Goal: Task Accomplishment & Management: Manage account settings

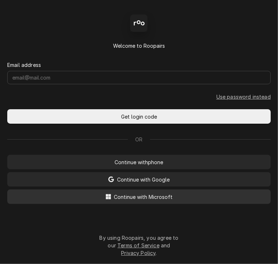
click at [126, 197] on span "Continue with Microsoft" at bounding box center [144, 197] width 62 height 8
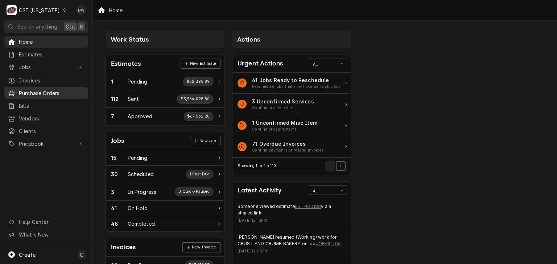
click at [48, 90] on span "Purchase Orders" at bounding box center [52, 93] width 66 height 8
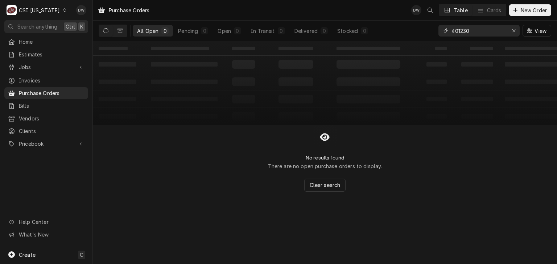
drag, startPoint x: 472, startPoint y: 33, endPoint x: 438, endPoint y: 34, distance: 34.5
click at [438, 34] on div "401230" at bounding box center [478, 31] width 81 height 12
paste input "198"
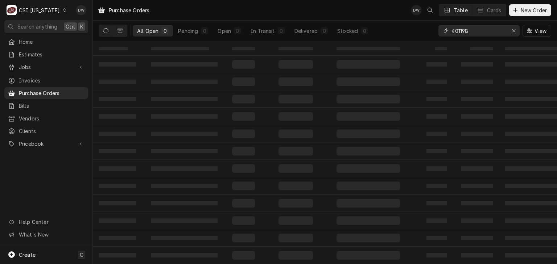
type input "401198"
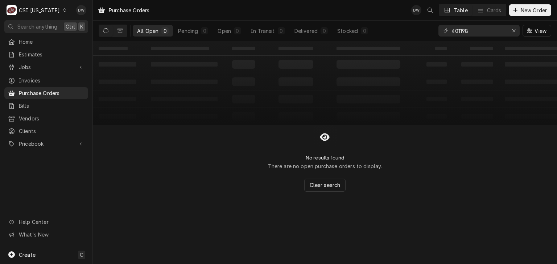
click at [63, 9] on icon "Dynamic Content Wrapper" at bounding box center [64, 10] width 3 height 4
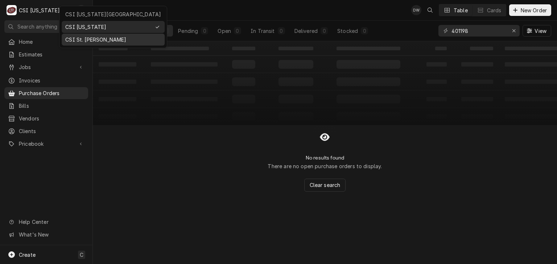
click at [70, 35] on div "CSI St. Louis" at bounding box center [113, 39] width 100 height 9
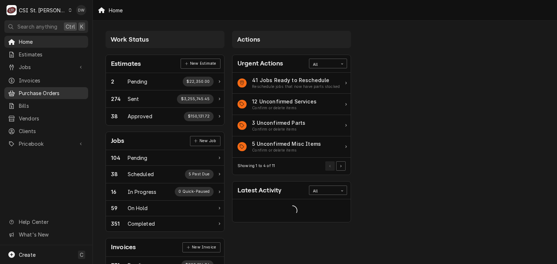
click at [42, 91] on span "Purchase Orders" at bounding box center [52, 93] width 66 height 8
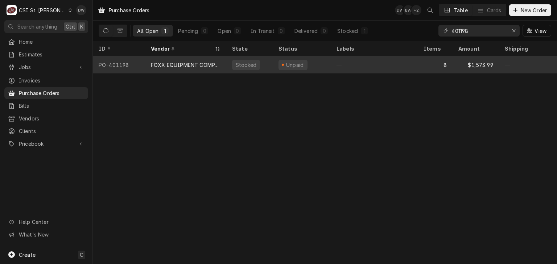
click at [179, 64] on div "FOXX EQUIPMENT COMPANY" at bounding box center [186, 65] width 70 height 8
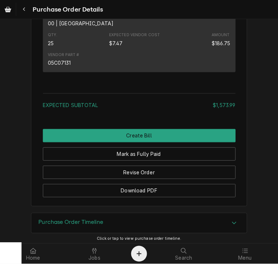
scroll to position [1531, 0]
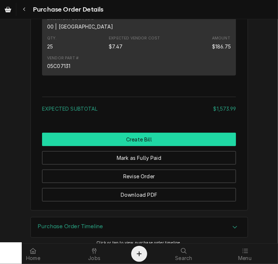
click at [145, 146] on button "Create Bill" at bounding box center [139, 139] width 194 height 13
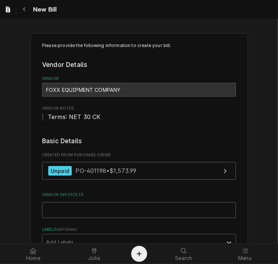
click at [49, 211] on input "Vendor Invoice ID" at bounding box center [139, 211] width 194 height 16
click at [48, 209] on input "Vendor Invoice ID" at bounding box center [139, 211] width 194 height 16
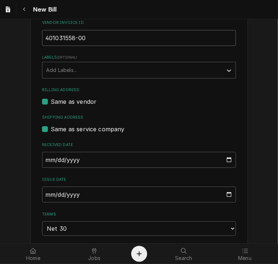
scroll to position [177, 0]
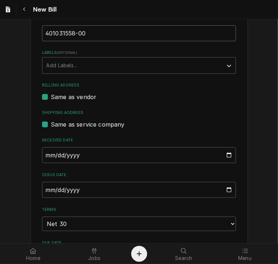
type input "401031558-00"
click at [42, 155] on input "[DATE]" at bounding box center [139, 155] width 194 height 16
type input "[DATE]"
click at [43, 191] on input "2025-10-06" at bounding box center [139, 190] width 194 height 16
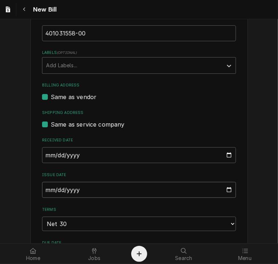
type input "2025-09-06"
type input "2025-09-05"
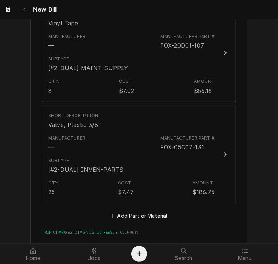
scroll to position [1505, 0]
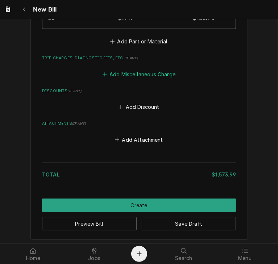
click at [129, 70] on button "Add Miscellaneous Charge" at bounding box center [138, 74] width 75 height 10
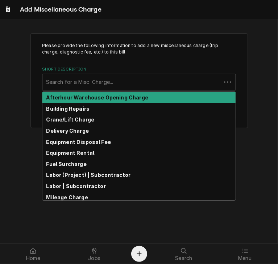
click at [90, 83] on div "Short Description" at bounding box center [131, 82] width 171 height 13
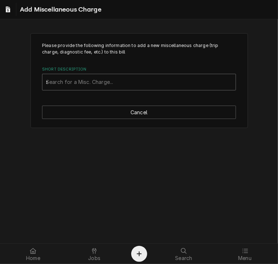
click at [90, 83] on div "s" at bounding box center [139, 82] width 186 height 13
type input "sales tax"
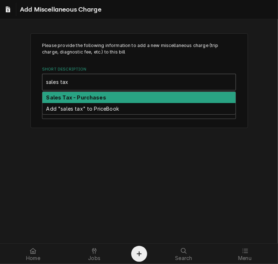
click at [95, 95] on strong "Sales Tax - Purchases" at bounding box center [76, 98] width 60 height 6
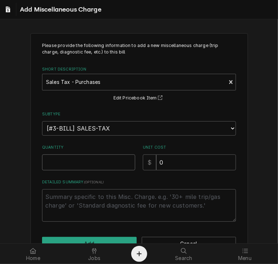
click at [86, 161] on input "Quantity" at bounding box center [88, 163] width 93 height 16
type textarea "x"
type input "1"
drag, startPoint x: 163, startPoint y: 158, endPoint x: 144, endPoint y: 158, distance: 19.2
click at [144, 158] on div "$ 0" at bounding box center [189, 163] width 93 height 16
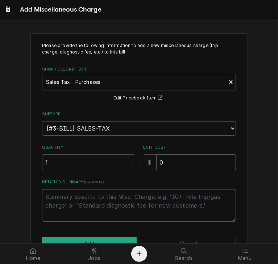
type textarea "x"
type input "6"
type textarea "x"
type input "66"
type textarea "x"
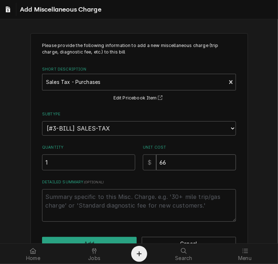
type input "66.5"
type textarea "x"
type input "66.50"
click at [95, 237] on button "Add" at bounding box center [89, 243] width 95 height 13
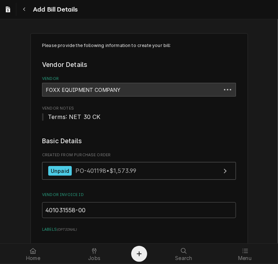
scroll to position [1562, 0]
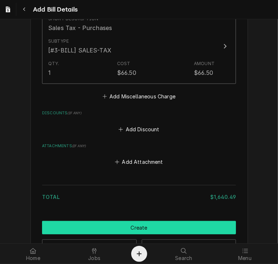
click at [111, 225] on button "Create" at bounding box center [139, 227] width 194 height 13
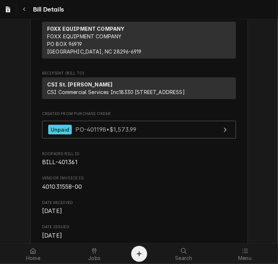
scroll to position [64, 0]
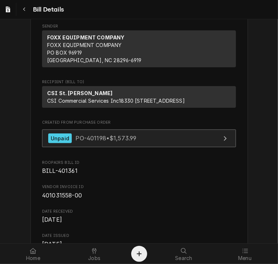
click at [106, 142] on span "PO-401198 • $1,573.99" at bounding box center [105, 138] width 61 height 7
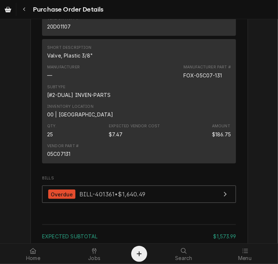
scroll to position [1593, 0]
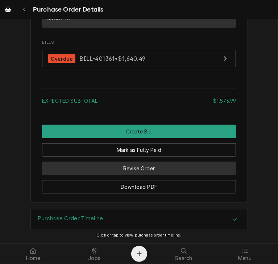
click at [146, 167] on button "Revise Order" at bounding box center [139, 168] width 194 height 13
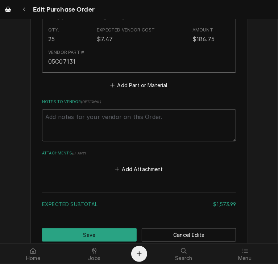
scroll to position [1575, 0]
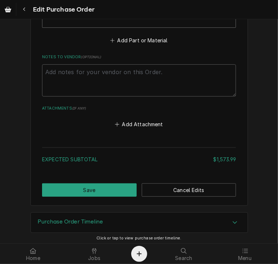
click at [138, 116] on div "Add Attachment" at bounding box center [139, 123] width 194 height 14
click at [134, 122] on button "Add Attachment" at bounding box center [139, 125] width 51 height 10
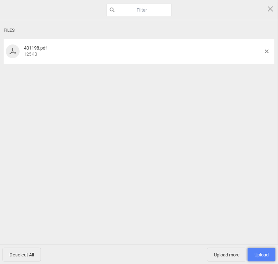
click at [258, 251] on span "Upload 1" at bounding box center [261, 255] width 28 height 14
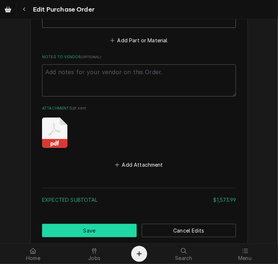
click at [96, 230] on button "Save" at bounding box center [89, 230] width 95 height 13
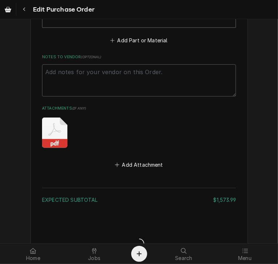
type textarea "x"
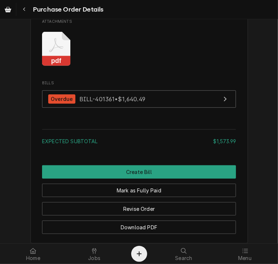
scroll to position [1655, 0]
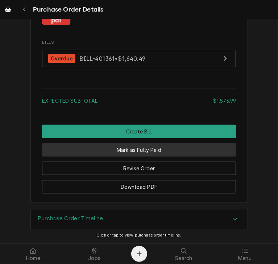
click at [149, 149] on button "Mark as Fully Paid" at bounding box center [139, 149] width 194 height 13
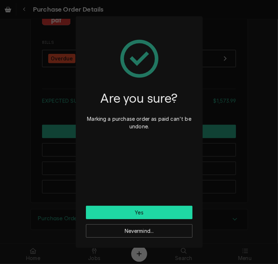
click at [144, 206] on button "Yes" at bounding box center [139, 212] width 107 height 13
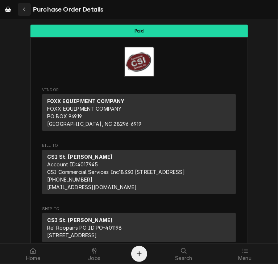
click at [22, 8] on div "Navigate back" at bounding box center [24, 9] width 7 height 7
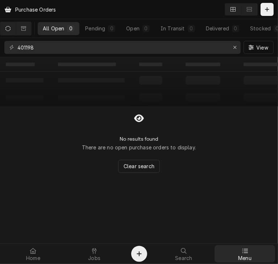
click at [246, 253] on icon at bounding box center [245, 252] width 6 height 6
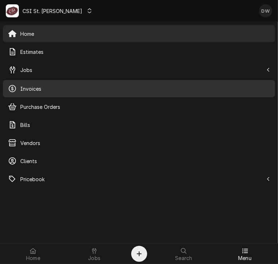
click at [36, 87] on span "Invoices" at bounding box center [145, 89] width 250 height 8
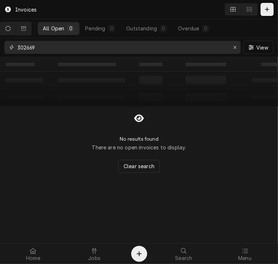
drag, startPoint x: 48, startPoint y: 46, endPoint x: 2, endPoint y: 42, distance: 46.6
click at [2, 42] on div "302669 View" at bounding box center [139, 47] width 278 height 19
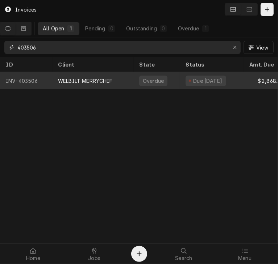
type input "403506"
click at [64, 82] on div "WELBILT MERRYCHEF" at bounding box center [85, 81] width 55 height 8
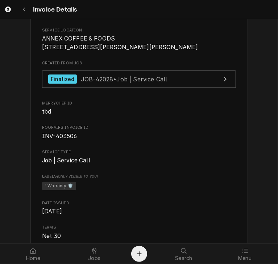
scroll to position [173, 0]
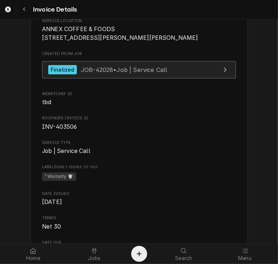
click at [88, 75] on div "Finalized JOB-42028 • Job | Service Call" at bounding box center [107, 70] width 119 height 10
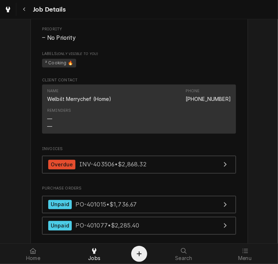
scroll to position [555, 0]
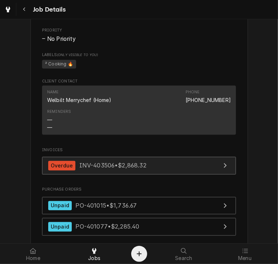
click at [97, 163] on span "INV-403506 • $2,868.32" at bounding box center [112, 165] width 67 height 7
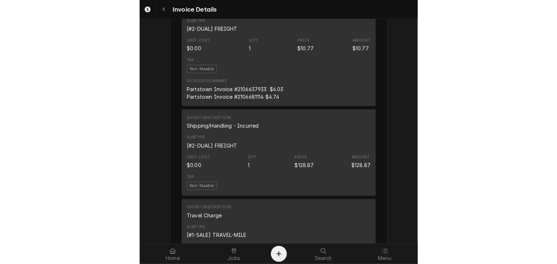
scroll to position [1156, 0]
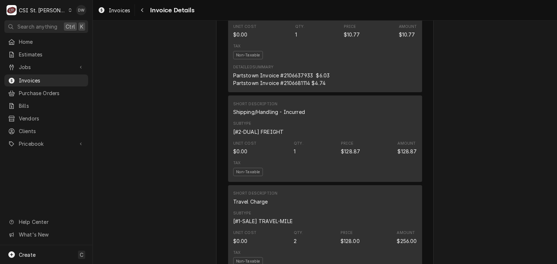
click at [56, 7] on div "C CSI St. Louis" at bounding box center [39, 10] width 70 height 14
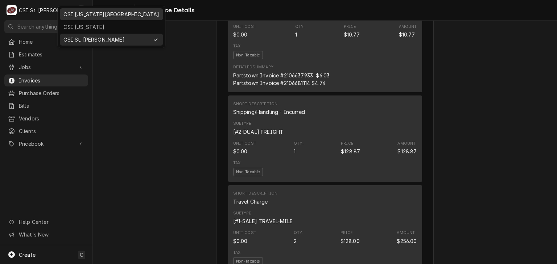
click at [72, 18] on div "CSI [US_STATE][GEOGRAPHIC_DATA]" at bounding box center [111, 14] width 100 height 9
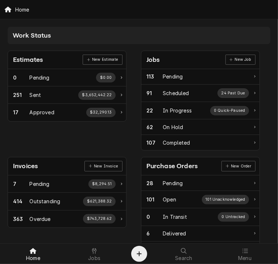
click at [36, 163] on div "Invoices" at bounding box center [25, 167] width 25 height 10
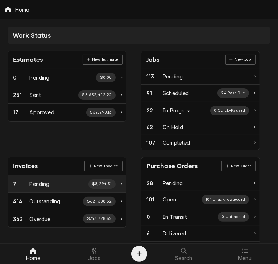
click at [35, 184] on div "Pending" at bounding box center [40, 184] width 20 height 8
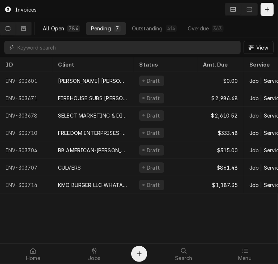
click at [51, 28] on div "All Open" at bounding box center [53, 29] width 21 height 8
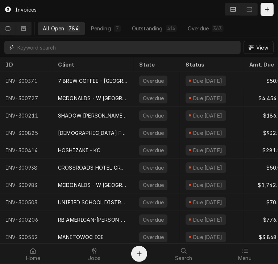
click at [42, 51] on input "Dynamic Content Wrapper" at bounding box center [127, 47] width 220 height 13
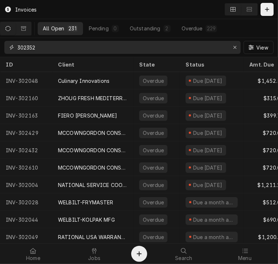
type input "302352"
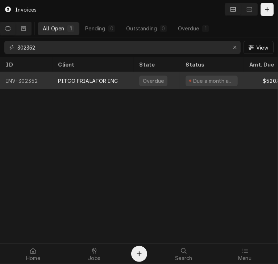
click at [68, 77] on div "PITCO FRIALATOR INC" at bounding box center [88, 81] width 60 height 8
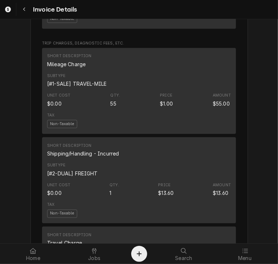
scroll to position [728, 0]
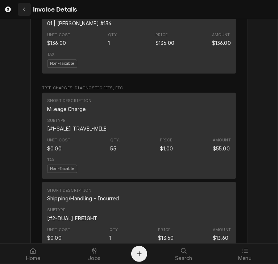
click at [24, 7] on icon "Navigate back" at bounding box center [24, 9] width 3 height 5
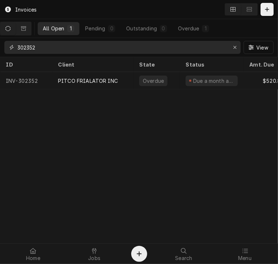
drag, startPoint x: 57, startPoint y: 47, endPoint x: 0, endPoint y: 39, distance: 57.3
click at [0, 39] on html "Invoices All Open 1 Pending 0 Outstanding 0 Overdue 1 302352 View ID Client Sta…" at bounding box center [139, 132] width 278 height 264
paste input "401363"
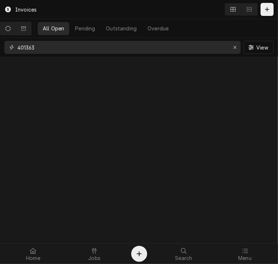
type input "401363"
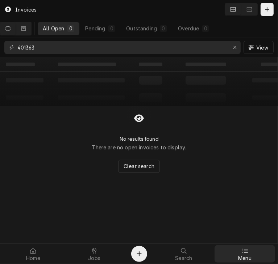
click at [237, 257] on div "Menu" at bounding box center [245, 254] width 58 height 14
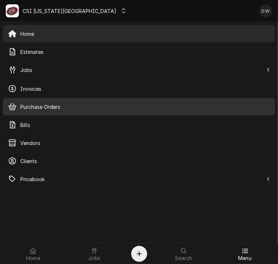
click at [35, 108] on span "Purchase Orders" at bounding box center [145, 107] width 250 height 8
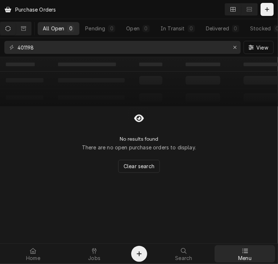
click at [241, 253] on div at bounding box center [245, 251] width 9 height 9
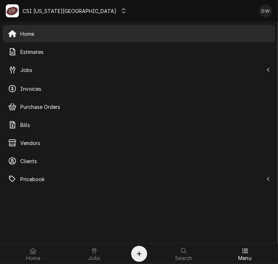
click at [120, 8] on div "Dynamic Content Wrapper" at bounding box center [123, 10] width 7 height 7
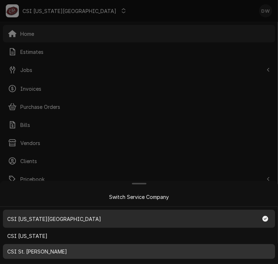
click at [23, 253] on span "CSI St. [PERSON_NAME]" at bounding box center [37, 252] width 60 height 8
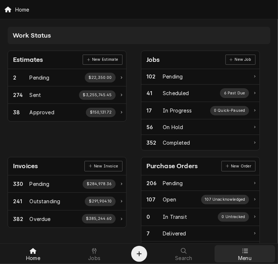
click at [243, 253] on icon at bounding box center [244, 251] width 5 height 4
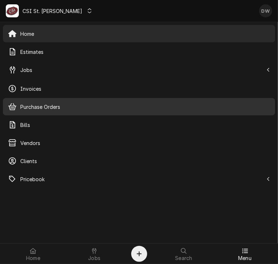
click at [48, 107] on span "Purchase Orders" at bounding box center [145, 107] width 250 height 8
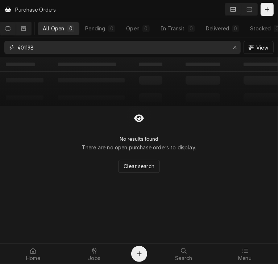
drag, startPoint x: 43, startPoint y: 45, endPoint x: 17, endPoint y: 43, distance: 26.9
click at [17, 43] on div "401198" at bounding box center [122, 47] width 236 height 13
paste input "363"
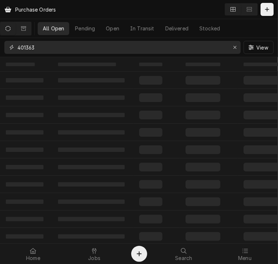
type input "401363"
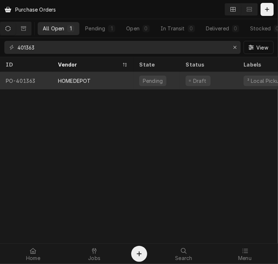
click at [69, 82] on div "HOMEDEPOT" at bounding box center [74, 81] width 33 height 8
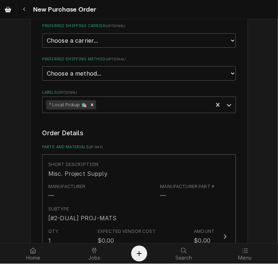
scroll to position [196, 0]
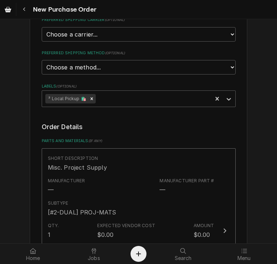
type textarea "x"
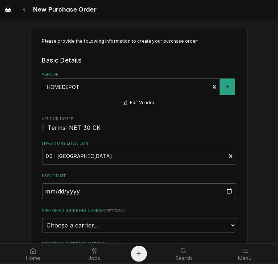
scroll to position [0, 0]
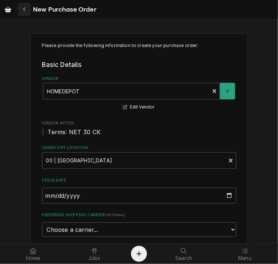
click at [26, 8] on icon "Navigate back" at bounding box center [24, 9] width 3 height 5
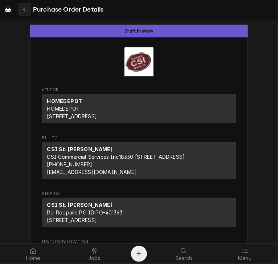
click at [22, 5] on button "Navigate back" at bounding box center [24, 9] width 13 height 13
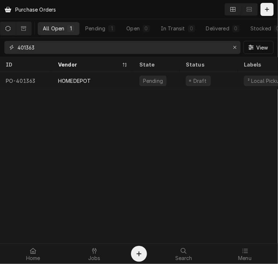
drag, startPoint x: 70, startPoint y: 47, endPoint x: 15, endPoint y: 51, distance: 55.6
click at [15, 51] on div "401363" at bounding box center [122, 47] width 236 height 13
paste input "57"
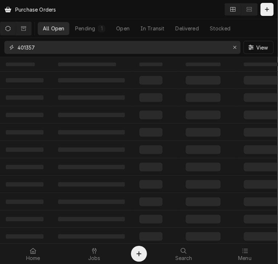
type input "401357"
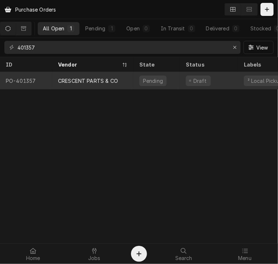
click at [68, 79] on div "CRESCENT PARTS & CO" at bounding box center [88, 81] width 60 height 8
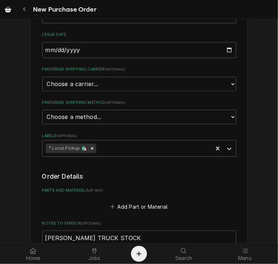
scroll to position [355, 0]
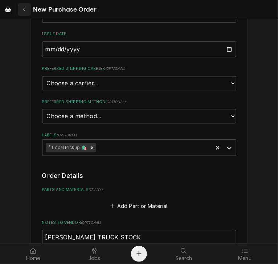
click at [26, 11] on div "Navigate back" at bounding box center [24, 9] width 7 height 7
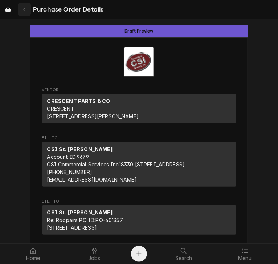
click at [21, 8] on div "Navigate back" at bounding box center [24, 9] width 7 height 7
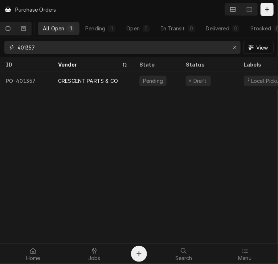
drag, startPoint x: 48, startPoint y: 47, endPoint x: 4, endPoint y: 45, distance: 44.6
click at [4, 45] on div "401357 View" at bounding box center [139, 47] width 278 height 19
paste input "76"
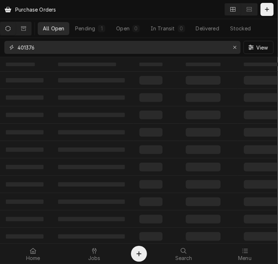
type input "401376"
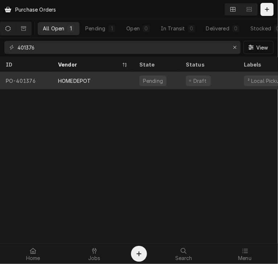
click at [85, 74] on div "HOMEDEPOT" at bounding box center [92, 80] width 81 height 17
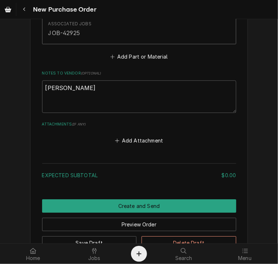
scroll to position [480, 0]
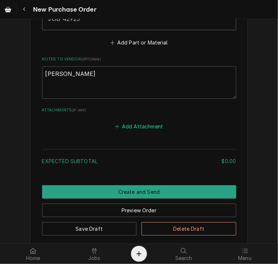
click at [126, 122] on button "Add Attachment" at bounding box center [138, 126] width 51 height 10
type textarea "x"
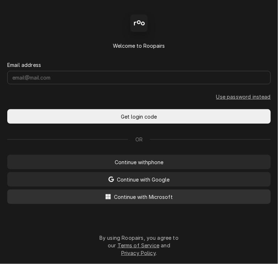
click at [140, 198] on span "Continue with Microsoft" at bounding box center [143, 197] width 62 height 8
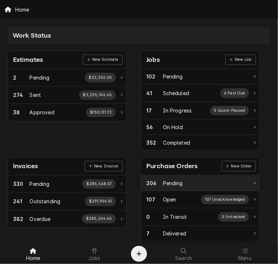
click at [250, 180] on div "206 Pending" at bounding box center [200, 184] width 118 height 16
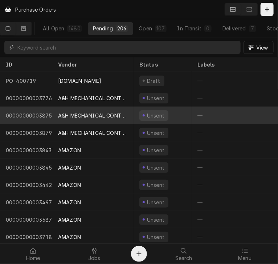
click at [77, 116] on div "A&H MECHANICAL CONTRACTORS" at bounding box center [93, 116] width 70 height 8
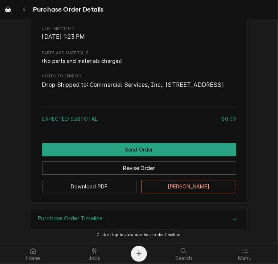
scroll to position [117, 0]
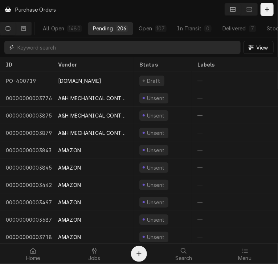
click at [59, 49] on input "Dynamic Content Wrapper" at bounding box center [126, 47] width 219 height 13
paste input "401376"
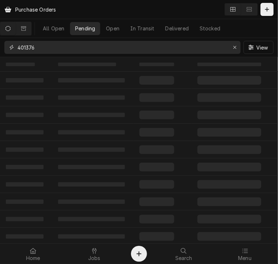
type input "401376"
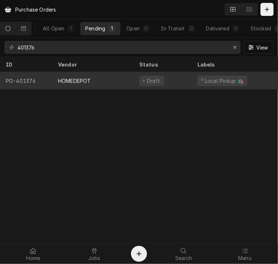
click at [74, 82] on div "HOMEDEPOT" at bounding box center [74, 81] width 33 height 8
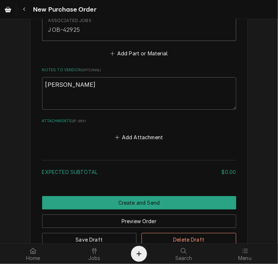
scroll to position [468, 0]
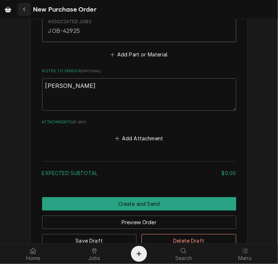
click at [23, 9] on icon "Navigate back" at bounding box center [24, 9] width 3 height 5
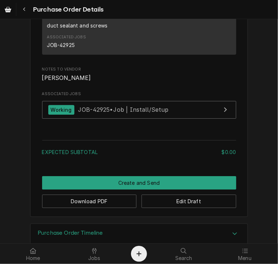
scroll to position [546, 0]
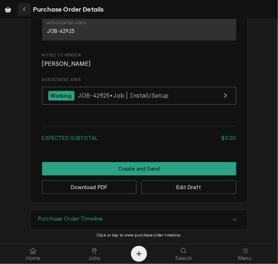
click at [25, 5] on button "Navigate back" at bounding box center [24, 9] width 13 height 13
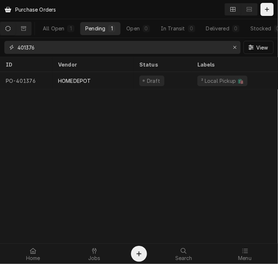
click at [52, 45] on input "401376" at bounding box center [121, 47] width 209 height 13
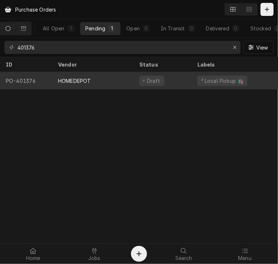
click at [67, 80] on div "HOMEDEPOT" at bounding box center [74, 81] width 33 height 8
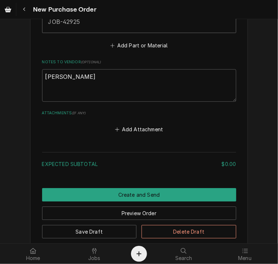
scroll to position [519, 0]
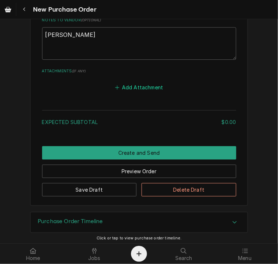
click at [138, 85] on button "Add Attachment" at bounding box center [138, 87] width 51 height 10
type textarea "x"
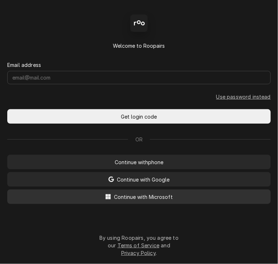
click at [136, 197] on span "Continue with Microsoft" at bounding box center [143, 197] width 62 height 8
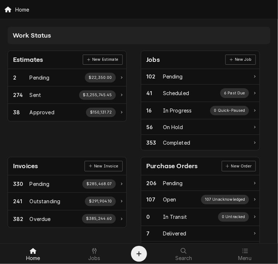
click at [157, 164] on div "Purchase Orders" at bounding box center [171, 167] width 51 height 10
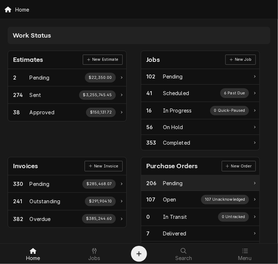
click at [164, 180] on div "Pending" at bounding box center [173, 184] width 20 height 8
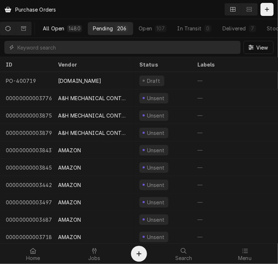
click at [60, 29] on div "All Open" at bounding box center [53, 29] width 21 height 8
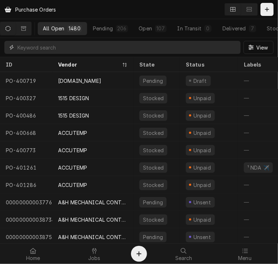
click at [58, 45] on input "Dynamic Content Wrapper" at bounding box center [126, 47] width 219 height 13
click at [45, 46] on input "Dynamic Content Wrapper" at bounding box center [126, 47] width 219 height 13
paste input "401376"
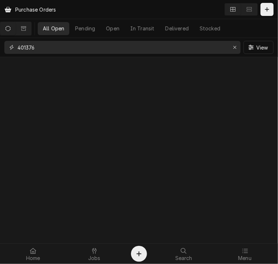
type input "401376"
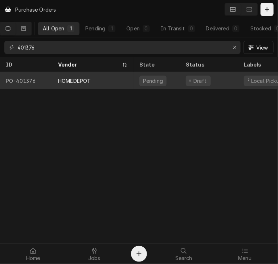
click at [68, 83] on div "HOMEDEPOT" at bounding box center [92, 80] width 81 height 17
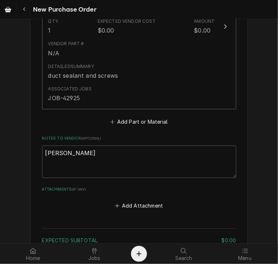
scroll to position [408, 0]
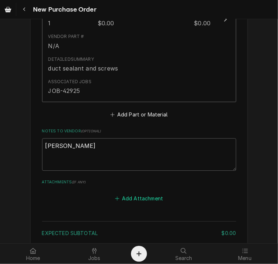
click at [141, 195] on button "Add Attachment" at bounding box center [138, 198] width 51 height 10
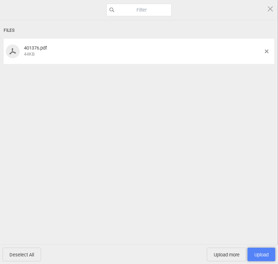
click at [255, 254] on span "Upload 1" at bounding box center [261, 255] width 14 height 5
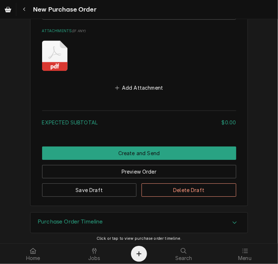
scroll to position [559, 0]
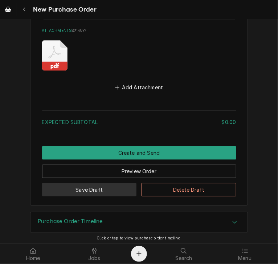
click at [106, 190] on button "Save Draft" at bounding box center [89, 189] width 95 height 13
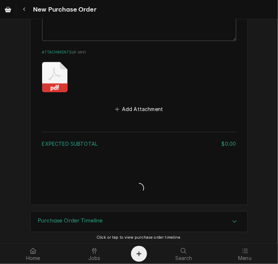
type textarea "x"
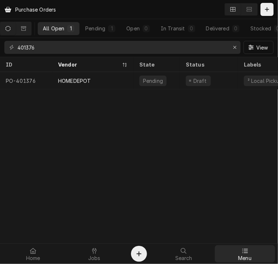
click at [242, 253] on icon at bounding box center [244, 251] width 5 height 4
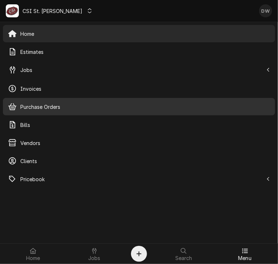
click at [43, 102] on div "Purchase Orders" at bounding box center [138, 107] width 269 height 14
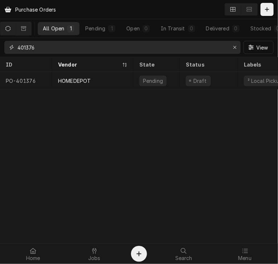
drag, startPoint x: 59, startPoint y: 47, endPoint x: 12, endPoint y: 41, distance: 47.6
click at [12, 41] on div "401376" at bounding box center [122, 47] width 236 height 13
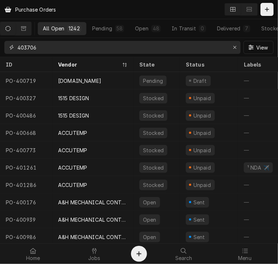
type input "403706"
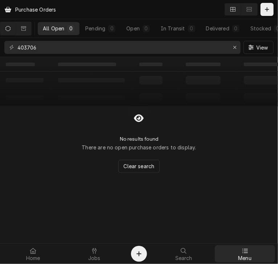
click at [243, 251] on icon at bounding box center [245, 252] width 6 height 6
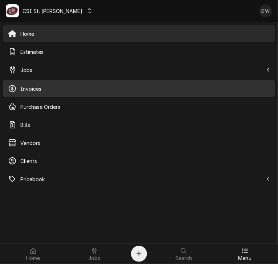
click at [22, 90] on span "Invoices" at bounding box center [144, 89] width 249 height 8
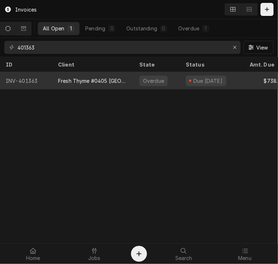
click at [46, 76] on div "INV-401363" at bounding box center [26, 80] width 52 height 17
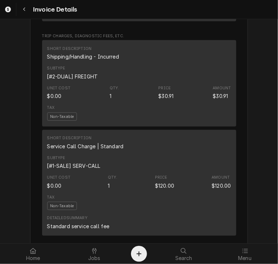
scroll to position [820, 0]
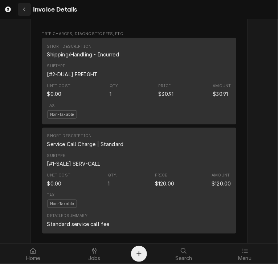
click at [21, 9] on div "Navigate back" at bounding box center [24, 9] width 7 height 7
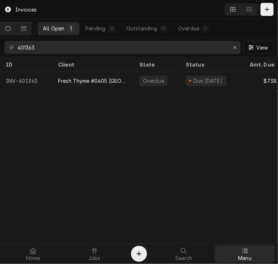
click at [243, 251] on icon at bounding box center [245, 252] width 6 height 6
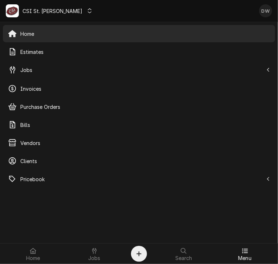
click at [87, 8] on icon "Dynamic Content Wrapper" at bounding box center [89, 10] width 4 height 5
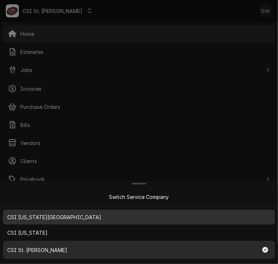
click at [43, 219] on span "CSI Kansas City" at bounding box center [54, 218] width 94 height 8
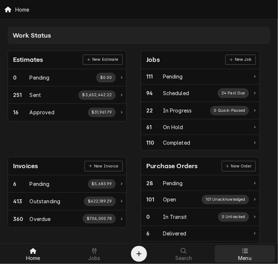
click at [245, 256] on span "Menu" at bounding box center [244, 259] width 13 height 6
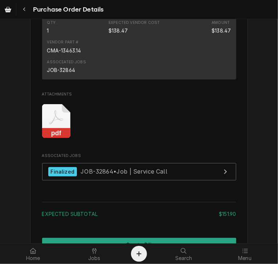
scroll to position [778, 0]
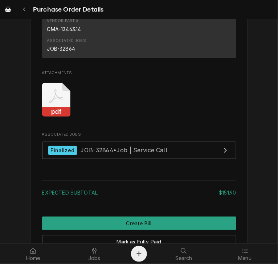
click at [49, 117] on rect "Attachments" at bounding box center [56, 112] width 29 height 10
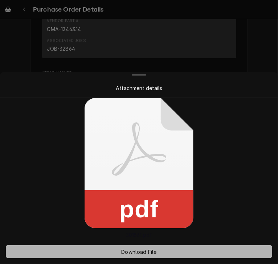
click at [132, 256] on button "Download File" at bounding box center [139, 252] width 266 height 13
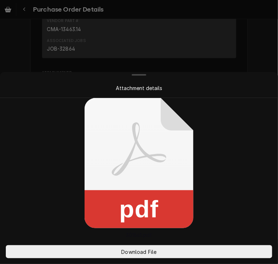
click at [253, 63] on div at bounding box center [139, 132] width 278 height 264
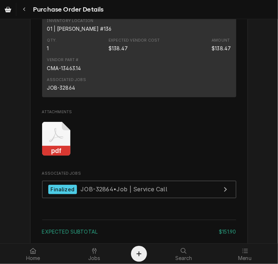
scroll to position [740, 0]
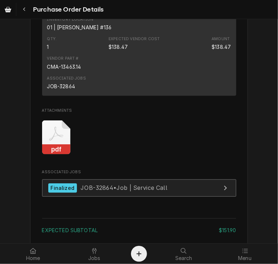
click at [100, 192] on span "JOB-32864 • Job | Service Call" at bounding box center [123, 187] width 87 height 7
click at [111, 192] on span "JOB-32864 • Job | Service Call" at bounding box center [123, 187] width 87 height 7
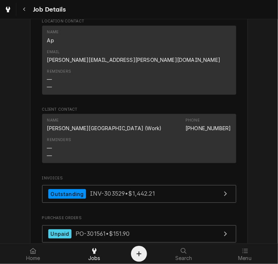
scroll to position [794, 0]
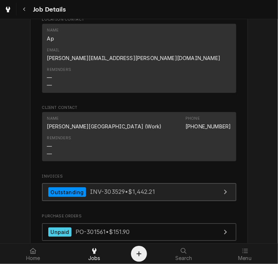
click at [97, 189] on span "INV-303529 • $1,442.21" at bounding box center [122, 192] width 65 height 7
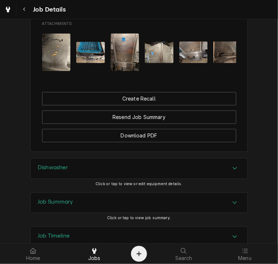
scroll to position [1037, 0]
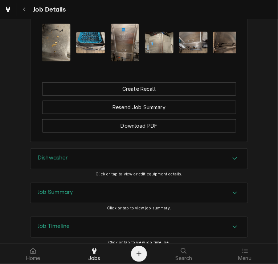
click at [232, 190] on icon "Accordion Header" at bounding box center [234, 193] width 5 height 6
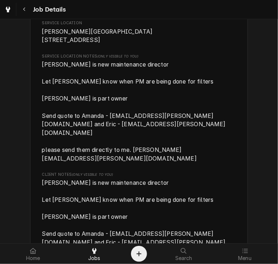
scroll to position [0, 0]
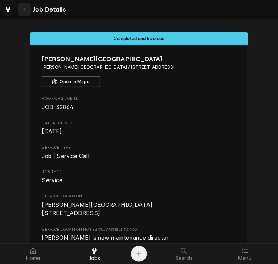
click at [25, 9] on icon "Navigate back" at bounding box center [24, 9] width 3 height 5
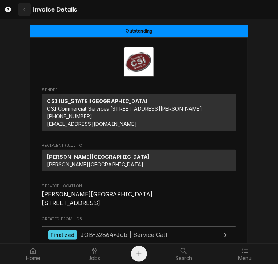
click at [23, 8] on icon "Navigate back" at bounding box center [24, 9] width 3 height 5
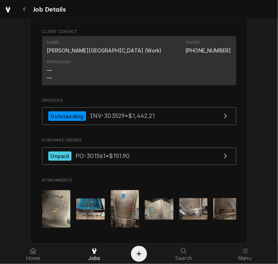
scroll to position [868, 0]
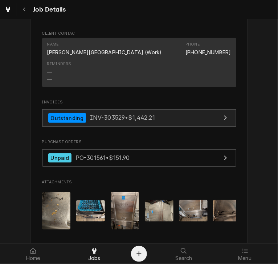
click at [83, 113] on div "Outstanding INV-303529 • $1,442.21" at bounding box center [101, 118] width 107 height 10
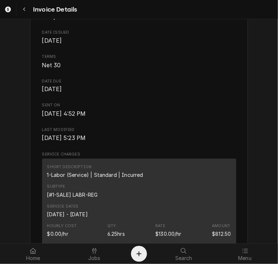
scroll to position [271, 0]
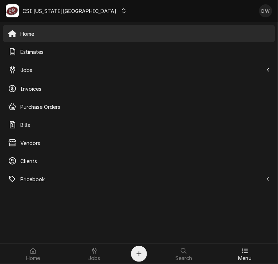
click at [121, 9] on icon "Dynamic Content Wrapper" at bounding box center [123, 10] width 4 height 5
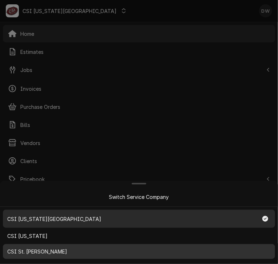
click at [34, 254] on span "CSI St. Louis" at bounding box center [37, 252] width 60 height 8
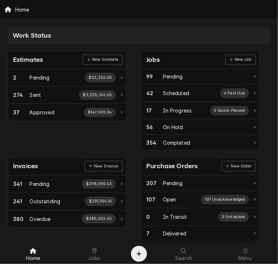
click at [154, 166] on div "Purchase Orders" at bounding box center [171, 167] width 51 height 10
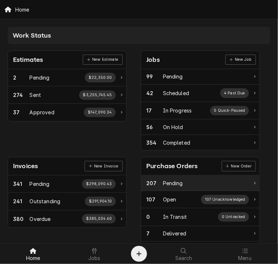
click at [163, 183] on div "Pending" at bounding box center [173, 184] width 20 height 8
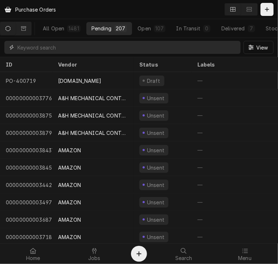
click at [79, 47] on input "Dynamic Content Wrapper" at bounding box center [126, 47] width 219 height 13
paste input "401363"
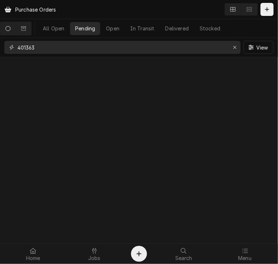
type input "401363"
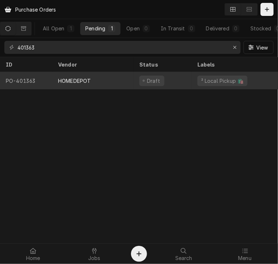
click at [84, 82] on div "HOMEDEPOT" at bounding box center [74, 81] width 33 height 8
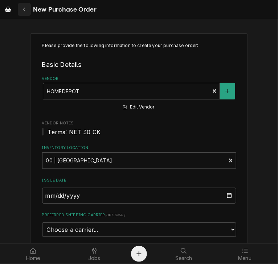
click at [25, 7] on icon "Navigate back" at bounding box center [24, 9] width 3 height 5
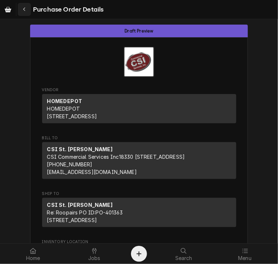
click at [25, 8] on icon "Navigate back" at bounding box center [24, 9] width 3 height 5
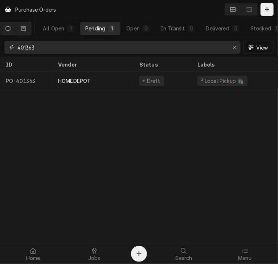
drag, startPoint x: 44, startPoint y: 43, endPoint x: 4, endPoint y: 41, distance: 39.6
click at [4, 41] on div "401363" at bounding box center [122, 47] width 236 height 13
paste input "57"
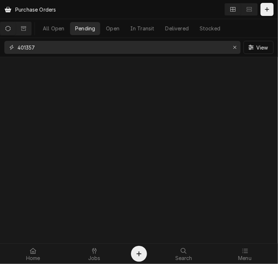
type input "401357"
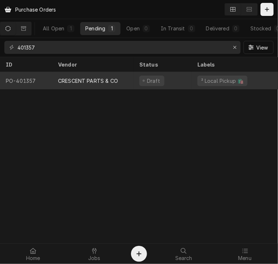
click at [71, 78] on div "CRESCENT PARTS & CO" at bounding box center [88, 81] width 60 height 8
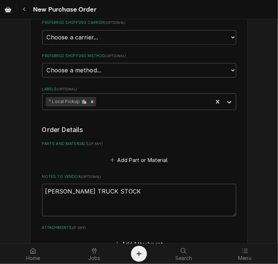
scroll to position [400, 0]
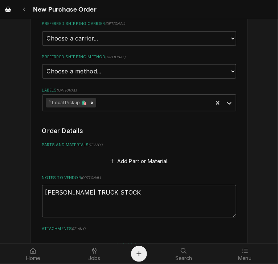
click at [130, 240] on button "Add Attachment" at bounding box center [138, 245] width 51 height 10
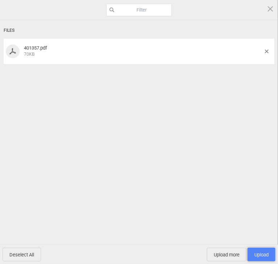
click at [264, 258] on span "Upload 1" at bounding box center [261, 255] width 28 height 14
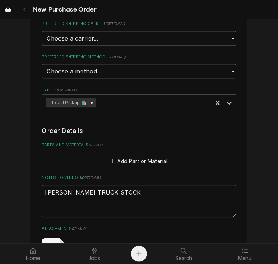
click at [215, 234] on div "pdf" at bounding box center [139, 254] width 194 height 41
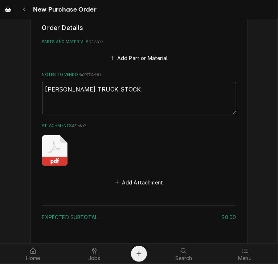
scroll to position [482, 0]
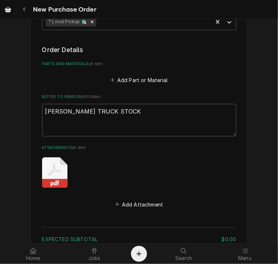
type textarea "x"
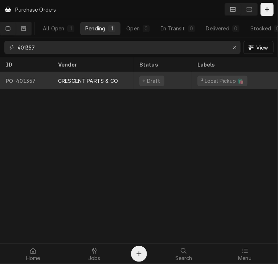
click at [80, 82] on div "CRESCENT PARTS & CO" at bounding box center [88, 81] width 60 height 8
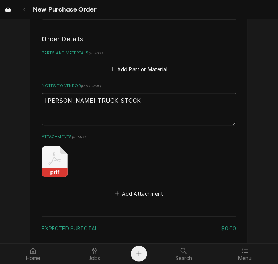
scroll to position [491, 0]
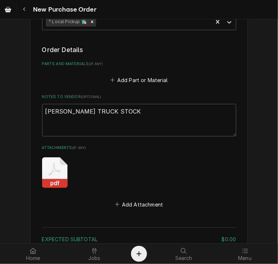
type textarea "x"
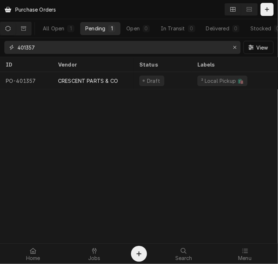
drag, startPoint x: 42, startPoint y: 46, endPoint x: 13, endPoint y: 45, distance: 29.0
click at [13, 45] on div "401357" at bounding box center [122, 47] width 236 height 13
paste input "63"
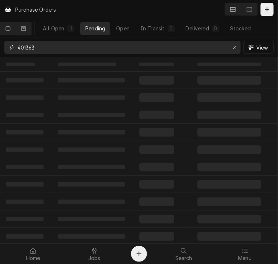
type input "401363"
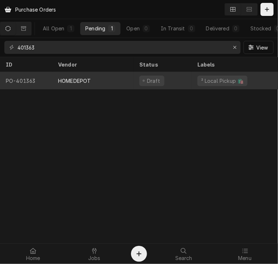
click at [62, 80] on div "HOMEDEPOT" at bounding box center [74, 81] width 33 height 8
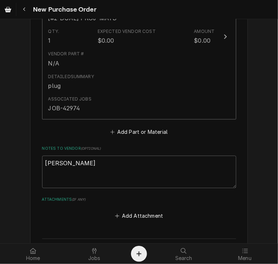
scroll to position [399, 0]
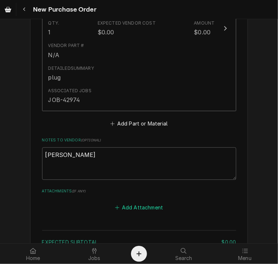
click at [144, 205] on button "Add Attachment" at bounding box center [138, 208] width 51 height 10
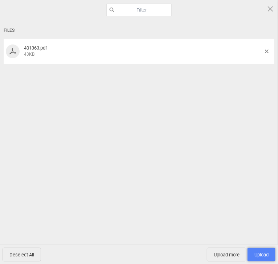
click at [258, 253] on span "Upload 1" at bounding box center [261, 255] width 14 height 5
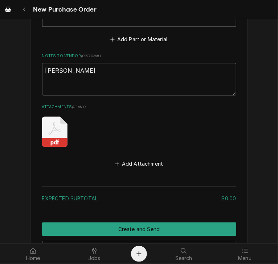
scroll to position [559, 0]
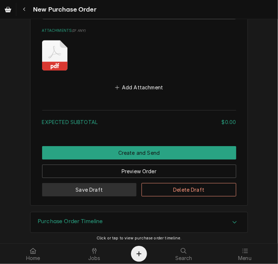
click at [84, 192] on button "Save Draft" at bounding box center [89, 189] width 95 height 13
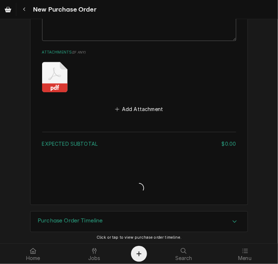
type textarea "x"
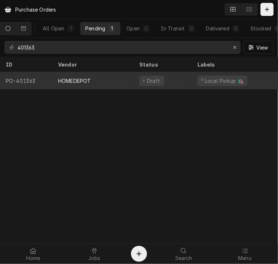
click at [83, 79] on div "HOMEDEPOT" at bounding box center [74, 81] width 33 height 8
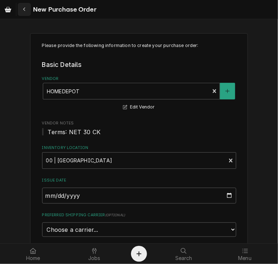
click at [22, 9] on div "Navigate back" at bounding box center [24, 9] width 7 height 7
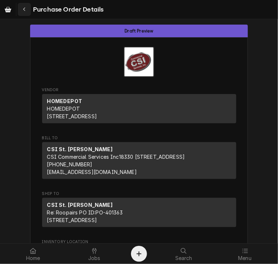
click at [20, 7] on button "Navigate back" at bounding box center [24, 9] width 13 height 13
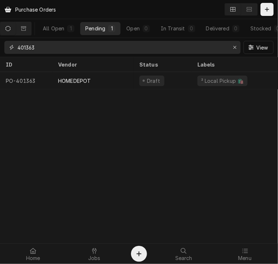
drag, startPoint x: 52, startPoint y: 48, endPoint x: 15, endPoint y: 51, distance: 36.7
click at [15, 51] on div "401363" at bounding box center [122, 47] width 236 height 13
paste input "76"
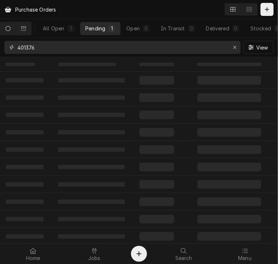
type input "401376"
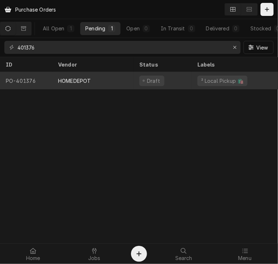
click at [66, 79] on div "HOMEDEPOT" at bounding box center [74, 81] width 33 height 8
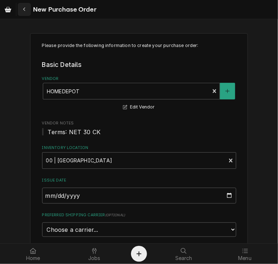
click at [23, 6] on div "Navigate back" at bounding box center [24, 9] width 7 height 7
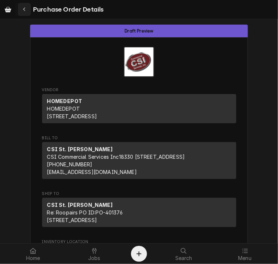
click at [25, 9] on icon "Navigate back" at bounding box center [24, 9] width 3 height 5
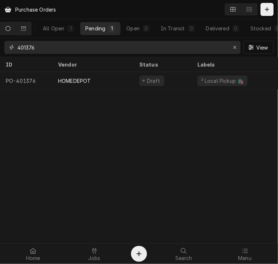
drag, startPoint x: 47, startPoint y: 50, endPoint x: 18, endPoint y: 46, distance: 29.6
click at [18, 46] on input "401376" at bounding box center [121, 47] width 209 height 13
paste input "Dynamic Content Wrapper"
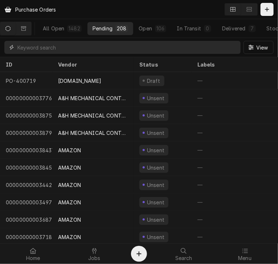
click at [36, 51] on input "Dynamic Content Wrapper" at bounding box center [126, 47] width 219 height 13
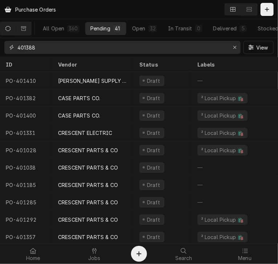
type input "401388"
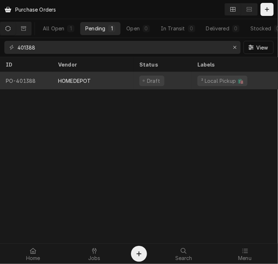
click at [81, 77] on div "HOMEDEPOT" at bounding box center [74, 81] width 33 height 8
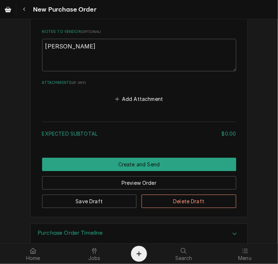
scroll to position [516, 0]
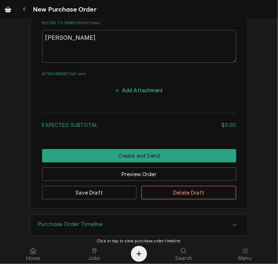
click at [122, 89] on button "Add Attachment" at bounding box center [138, 90] width 51 height 10
type textarea "x"
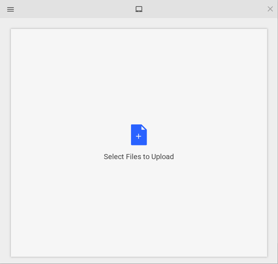
click at [136, 131] on div "Select Files to Upload or Drag and Drop, Copy and Paste Files" at bounding box center [139, 143] width 70 height 37
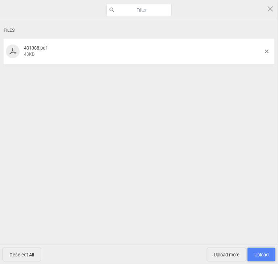
click at [262, 257] on span "Upload 1" at bounding box center [261, 255] width 14 height 5
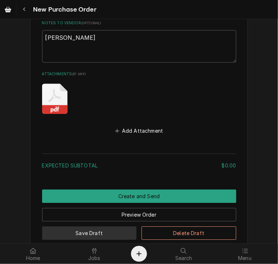
click at [101, 231] on button "Save Draft" at bounding box center [89, 233] width 95 height 13
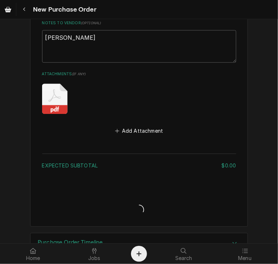
type textarea "x"
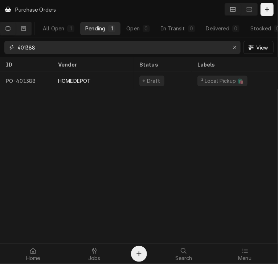
drag, startPoint x: 54, startPoint y: 45, endPoint x: 3, endPoint y: 47, distance: 51.5
click at [3, 47] on div "401388 View" at bounding box center [139, 47] width 278 height 19
paste input "7"
type input "401387"
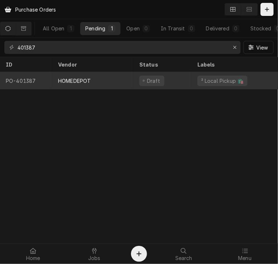
click at [56, 78] on div "HOMEDEPOT" at bounding box center [92, 80] width 81 height 17
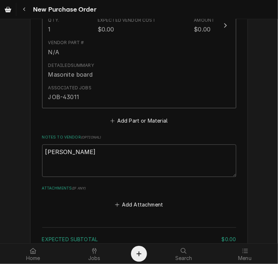
scroll to position [519, 0]
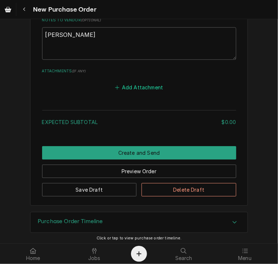
click at [133, 88] on button "Add Attachment" at bounding box center [138, 87] width 51 height 10
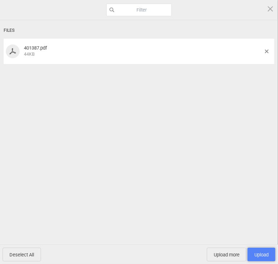
click at [268, 251] on span "Upload 1" at bounding box center [261, 255] width 28 height 14
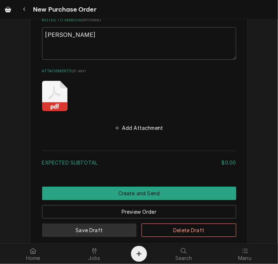
click at [74, 228] on button "Save Draft" at bounding box center [89, 230] width 95 height 13
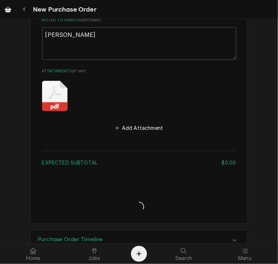
type textarea "x"
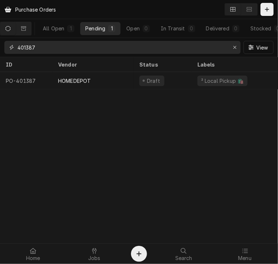
drag, startPoint x: 46, startPoint y: 46, endPoint x: 7, endPoint y: 49, distance: 38.9
click at [7, 49] on div "401387" at bounding box center [122, 47] width 236 height 13
paste input "78"
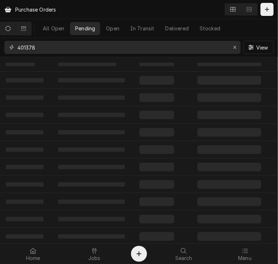
type input "401378"
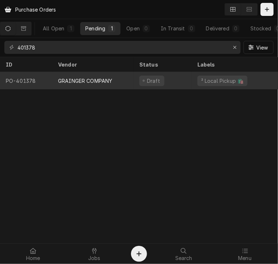
click at [71, 81] on div "GRAINGER COMPANY" at bounding box center [85, 81] width 54 height 8
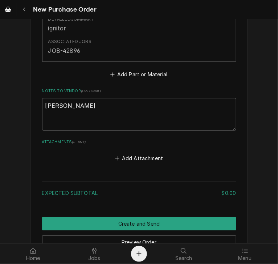
scroll to position [561, 0]
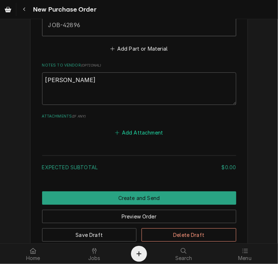
click at [127, 128] on button "Add Attachment" at bounding box center [138, 133] width 51 height 10
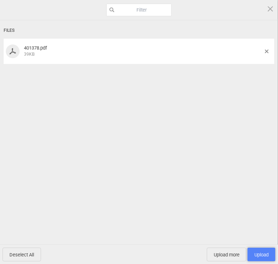
click at [259, 253] on span "Upload 1" at bounding box center [261, 255] width 14 height 5
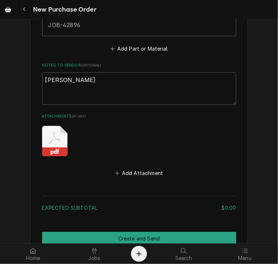
scroll to position [629, 0]
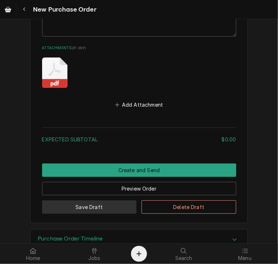
click at [74, 201] on button "Save Draft" at bounding box center [89, 207] width 95 height 13
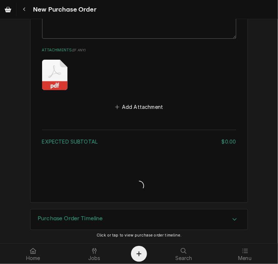
scroll to position [607, 0]
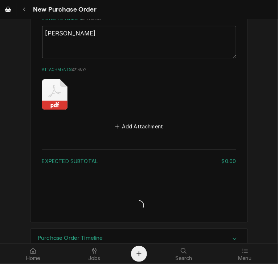
type textarea "x"
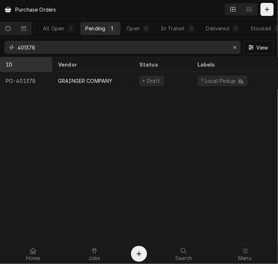
drag, startPoint x: 63, startPoint y: 49, endPoint x: 3, endPoint y: 57, distance: 60.3
click at [3, 57] on div "Purchase Orders All Open 1 Pending 1 Open 0 In Transit 0 Delivered 0 Stocked 0 …" at bounding box center [139, 132] width 278 height 264
paste input "403"
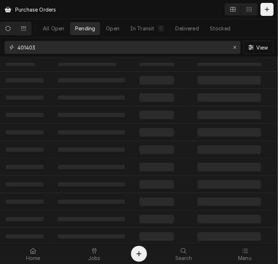
type input "401403"
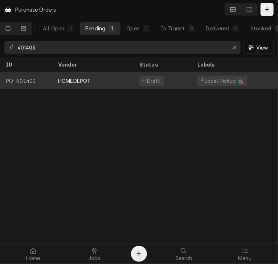
click at [78, 83] on div "HOMEDEPOT" at bounding box center [92, 80] width 81 height 17
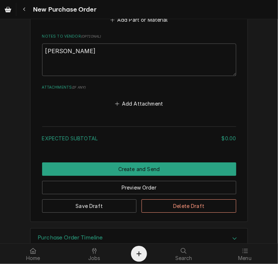
scroll to position [519, 0]
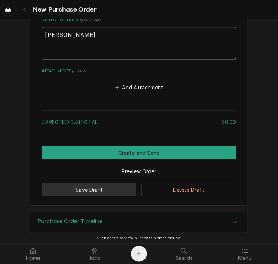
click at [76, 184] on button "Save Draft" at bounding box center [89, 189] width 95 height 13
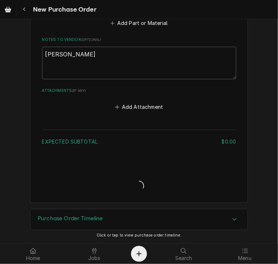
scroll to position [497, 0]
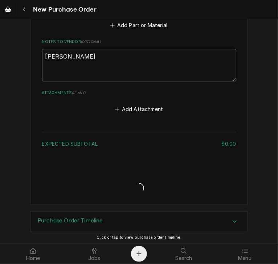
type textarea "x"
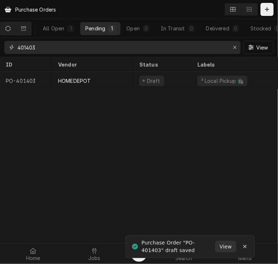
drag, startPoint x: 43, startPoint y: 46, endPoint x: 10, endPoint y: 48, distance: 33.4
click at [10, 48] on div "401403" at bounding box center [122, 47] width 236 height 13
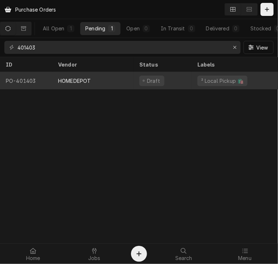
click at [82, 78] on div "HOMEDEPOT" at bounding box center [74, 81] width 33 height 8
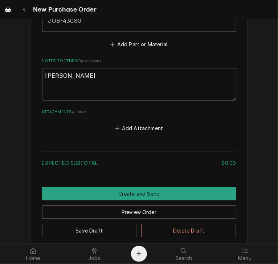
scroll to position [519, 0]
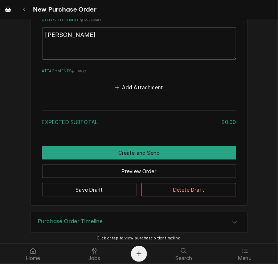
click at [129, 80] on div "Add Attachment" at bounding box center [139, 86] width 194 height 14
click at [133, 85] on button "Add Attachment" at bounding box center [138, 87] width 51 height 10
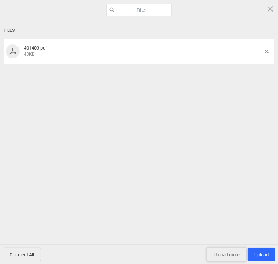
click at [226, 248] on span "Upload more" at bounding box center [226, 255] width 39 height 14
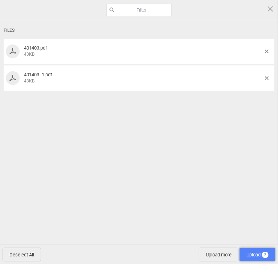
click at [259, 254] on span "Upload 2" at bounding box center [257, 255] width 22 height 5
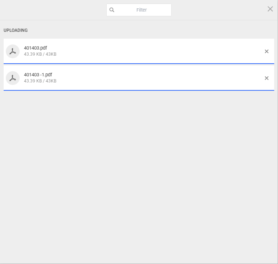
type textarea "x"
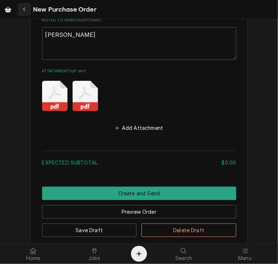
click at [24, 7] on icon "Navigate back" at bounding box center [24, 9] width 3 height 5
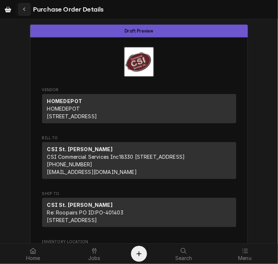
click at [21, 10] on div "Navigate back" at bounding box center [24, 9] width 7 height 7
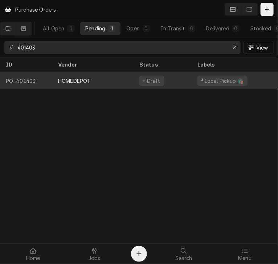
click at [64, 77] on div "HOMEDEPOT" at bounding box center [74, 81] width 33 height 8
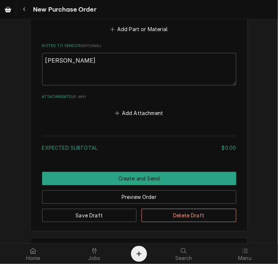
scroll to position [519, 0]
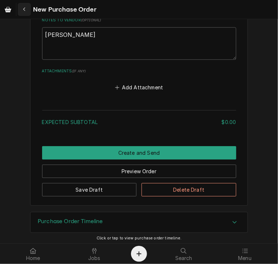
click at [25, 12] on icon "Navigate back" at bounding box center [24, 9] width 3 height 5
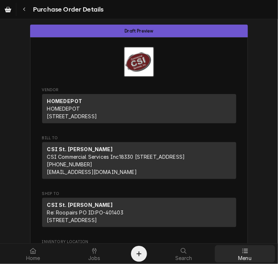
click at [247, 257] on span "Menu" at bounding box center [244, 259] width 13 height 6
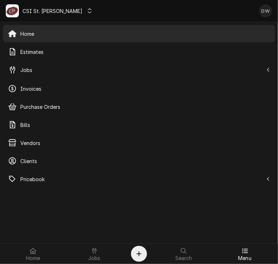
click at [86, 7] on div "Dynamic Content Wrapper" at bounding box center [89, 10] width 7 height 7
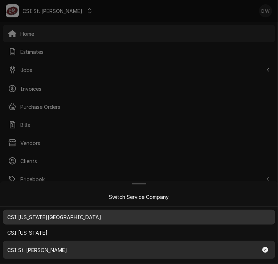
click at [36, 220] on span "CSI Kansas City" at bounding box center [54, 218] width 94 height 8
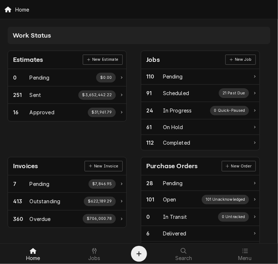
click at [168, 57] on div "Jobs New Job" at bounding box center [200, 60] width 118 height 18
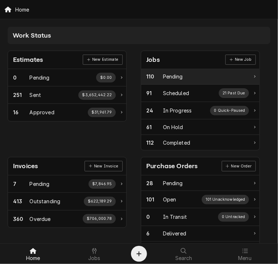
click at [166, 74] on div "Pending" at bounding box center [173, 77] width 20 height 8
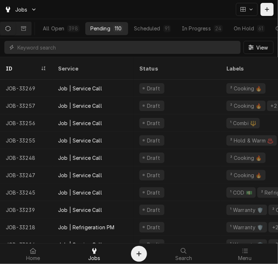
click at [9, 28] on button "Dynamic Content Wrapper" at bounding box center [7, 28] width 15 height 13
click at [54, 29] on div "All Open" at bounding box center [53, 29] width 21 height 8
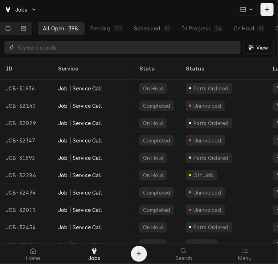
click at [38, 47] on input "Dynamic Content Wrapper" at bounding box center [126, 47] width 219 height 13
type input "32981"
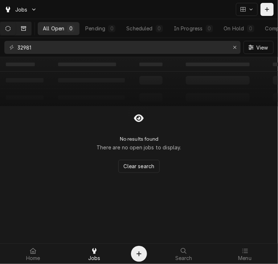
click at [26, 29] on icon "Dynamic Content Wrapper" at bounding box center [23, 28] width 5 height 4
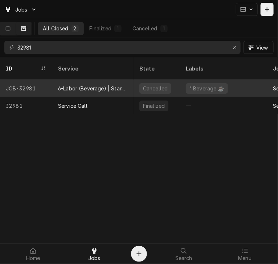
click at [78, 80] on div "6-Labor (Beverage) | Standard | Incurred" at bounding box center [92, 88] width 81 height 17
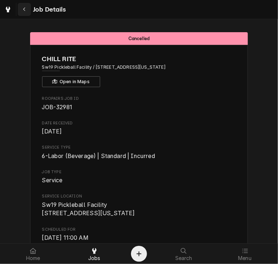
click at [23, 7] on icon "Navigate back" at bounding box center [24, 9] width 3 height 5
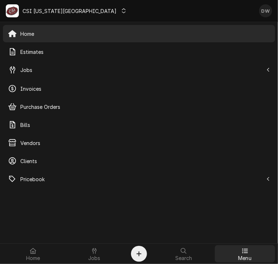
drag, startPoint x: 0, startPoint y: 0, endPoint x: 245, endPoint y: 251, distance: 351.3
click at [245, 251] on icon at bounding box center [245, 251] width 6 height 5
click at [121, 9] on icon "Dynamic Content Wrapper" at bounding box center [123, 10] width 4 height 5
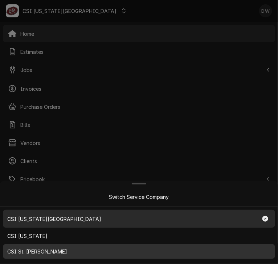
click at [28, 253] on span "CSI St. [PERSON_NAME]" at bounding box center [37, 252] width 60 height 8
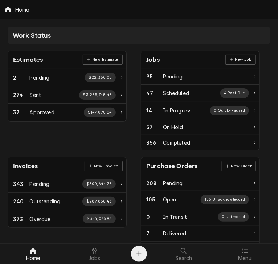
click at [158, 166] on div "Purchase Orders" at bounding box center [171, 167] width 51 height 10
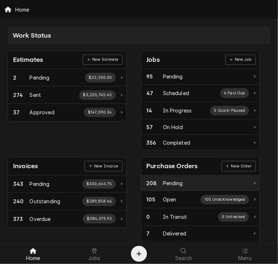
click at [163, 180] on div "Pending" at bounding box center [173, 184] width 20 height 8
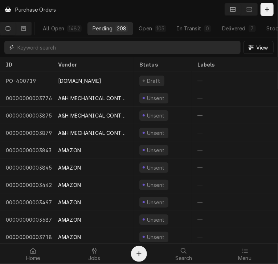
click at [26, 51] on input "Dynamic Content Wrapper" at bounding box center [126, 47] width 219 height 13
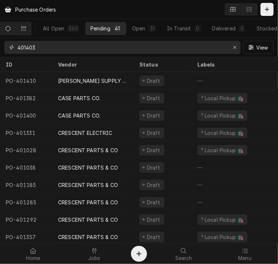
type input "401403"
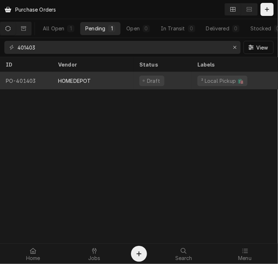
click at [67, 77] on div "HOMEDEPOT" at bounding box center [74, 81] width 33 height 8
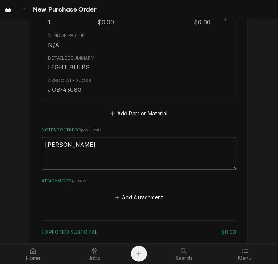
scroll to position [519, 0]
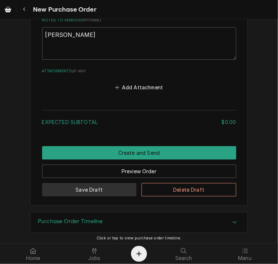
click at [95, 187] on button "Save Draft" at bounding box center [89, 189] width 95 height 13
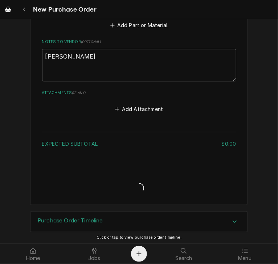
type textarea "x"
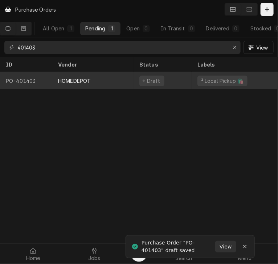
click at [72, 75] on div "HOMEDEPOT" at bounding box center [92, 80] width 81 height 17
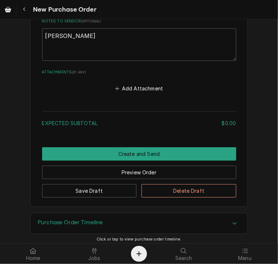
scroll to position [519, 0]
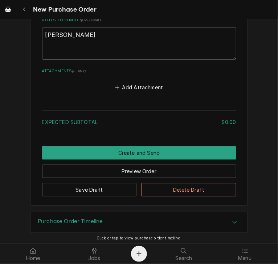
click at [139, 80] on div "Add Attachment" at bounding box center [139, 86] width 194 height 14
click at [139, 82] on button "Add Attachment" at bounding box center [138, 87] width 51 height 10
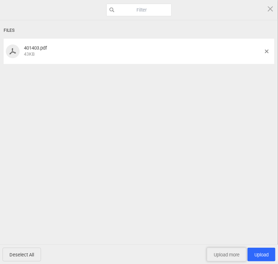
click at [219, 254] on span "Upload more" at bounding box center [226, 255] width 39 height 14
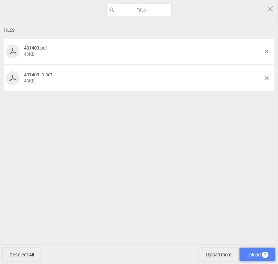
click at [258, 253] on span "Upload 2" at bounding box center [257, 255] width 22 height 5
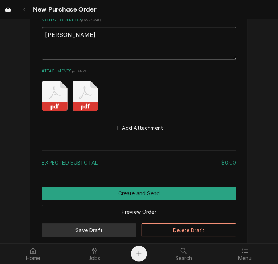
click at [103, 229] on button "Save Draft" at bounding box center [89, 230] width 95 height 13
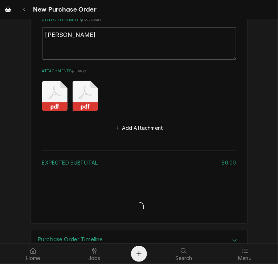
type textarea "x"
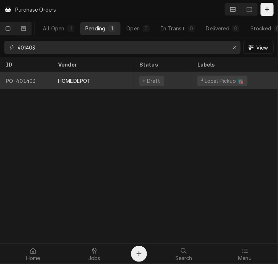
click at [62, 78] on div "HOMEDEPOT" at bounding box center [74, 81] width 33 height 8
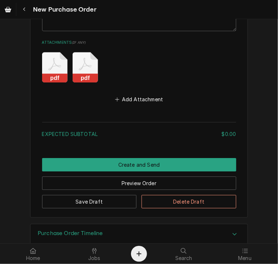
scroll to position [549, 0]
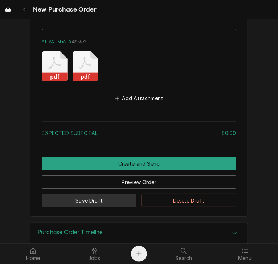
click at [77, 196] on button "Save Draft" at bounding box center [89, 200] width 95 height 13
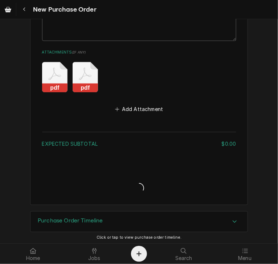
type textarea "x"
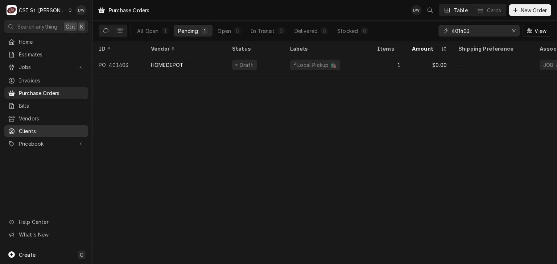
click at [26, 128] on span "Clients" at bounding box center [52, 132] width 66 height 8
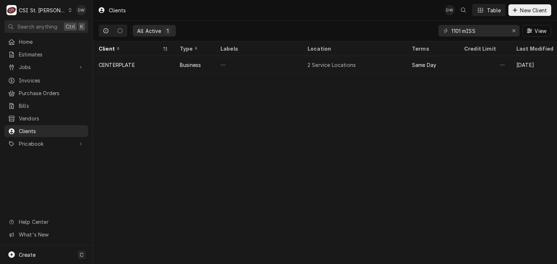
drag, startPoint x: 477, startPoint y: 39, endPoint x: 459, endPoint y: 40, distance: 17.8
click at [459, 40] on div "1101 mISS View" at bounding box center [494, 31] width 113 height 20
drag, startPoint x: 480, startPoint y: 33, endPoint x: 448, endPoint y: 36, distance: 32.0
click at [448, 36] on div "1101 mISS" at bounding box center [478, 31] width 81 height 12
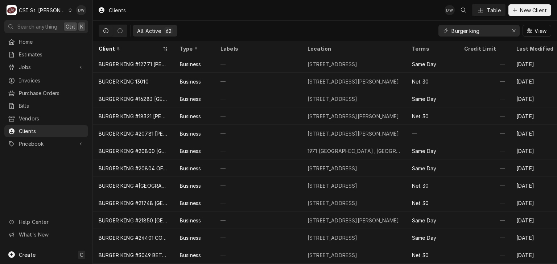
scroll to position [161, 0]
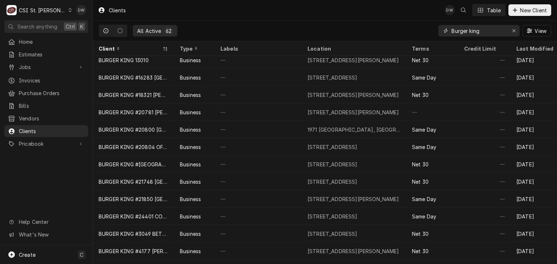
click at [494, 30] on input "Burger king" at bounding box center [478, 31] width 54 height 12
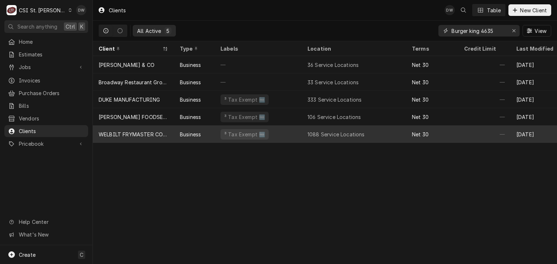
type input "Burger king 4635"
click at [361, 131] on div "1088 Service Locations" at bounding box center [335, 135] width 57 height 8
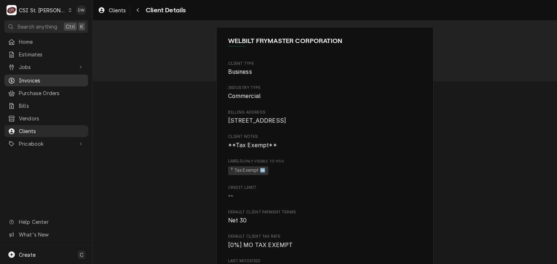
click at [26, 82] on span "Invoices" at bounding box center [52, 81] width 66 height 8
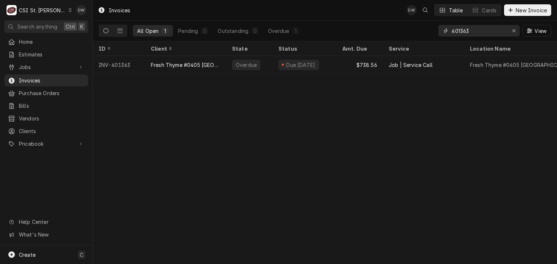
drag, startPoint x: 478, startPoint y: 29, endPoint x: 433, endPoint y: 32, distance: 45.0
click at [433, 32] on div "All Open 1 Pending 0 Outstanding 0 Overdue 1 401363 View" at bounding box center [325, 31] width 452 height 20
type input "B"
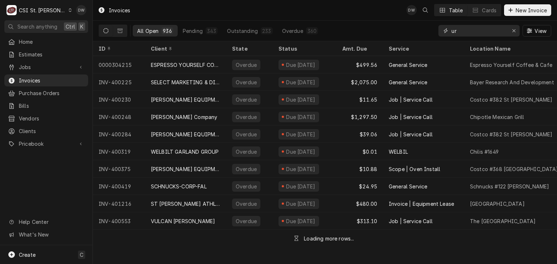
type input "u"
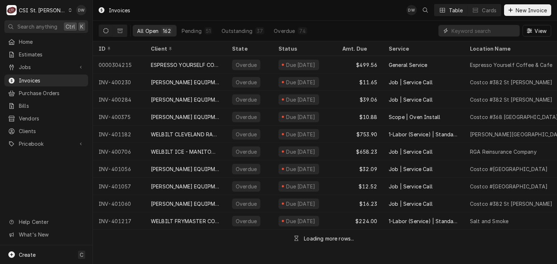
type input "B"
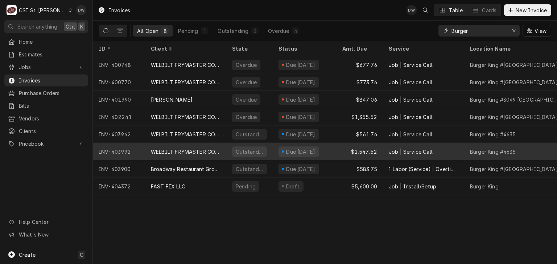
type input "Burger"
click at [293, 144] on div "Due [DATE]" at bounding box center [304, 151] width 64 height 17
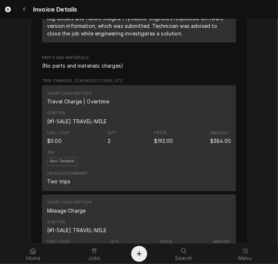
scroll to position [582, 0]
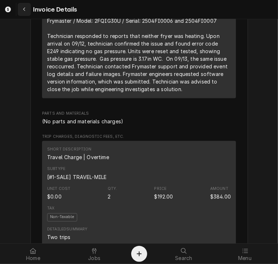
click at [23, 12] on icon "Navigate back" at bounding box center [24, 9] width 3 height 5
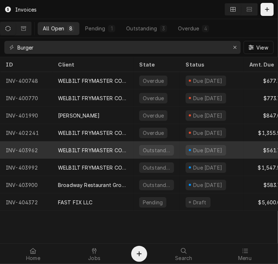
click at [100, 150] on div "WELBILT FRYMASTER CORPORATION" at bounding box center [93, 151] width 70 height 8
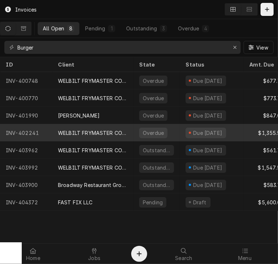
click at [96, 129] on div "WELBILT FRYMASTER CORPORATION" at bounding box center [93, 133] width 70 height 8
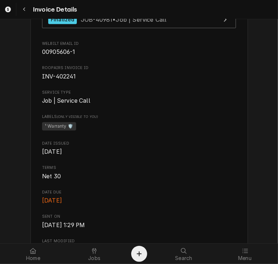
scroll to position [214, 0]
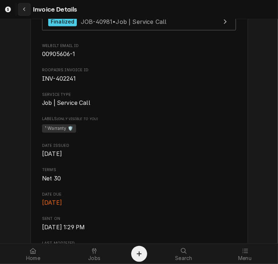
click at [25, 7] on icon "Navigate back" at bounding box center [24, 9] width 3 height 5
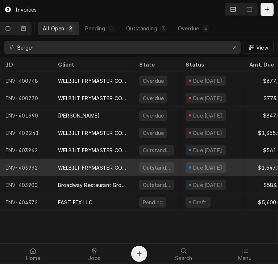
click at [99, 166] on div "WELBILT FRYMASTER CORPORATION" at bounding box center [93, 168] width 70 height 8
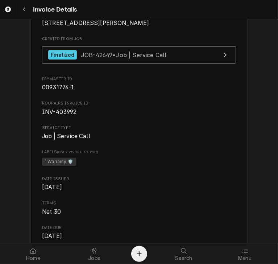
scroll to position [120, 0]
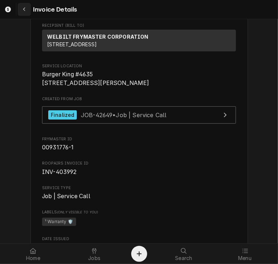
click at [22, 8] on div "Navigate back" at bounding box center [24, 9] width 7 height 7
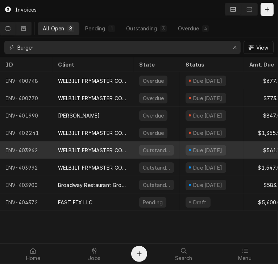
click at [97, 147] on div "WELBILT FRYMASTER CORPORATION" at bounding box center [93, 151] width 70 height 8
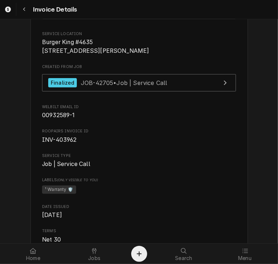
scroll to position [162, 0]
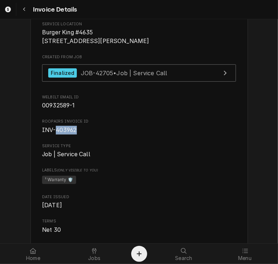
drag, startPoint x: 76, startPoint y: 151, endPoint x: 54, endPoint y: 154, distance: 22.7
click at [54, 135] on span "INV-403962" at bounding box center [139, 130] width 194 height 9
copy span "403962"
click at [25, 12] on icon "Navigate back" at bounding box center [24, 9] width 3 height 5
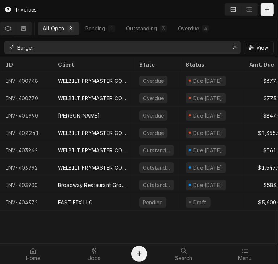
drag, startPoint x: 41, startPoint y: 49, endPoint x: 10, endPoint y: 45, distance: 31.4
click at [10, 45] on div "Burger" at bounding box center [122, 47] width 236 height 13
type input "403345"
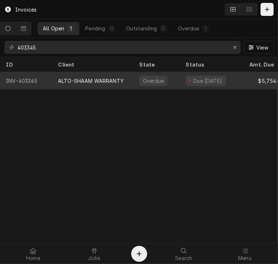
click at [83, 80] on div "ALTO-SHAAM WARRANTY" at bounding box center [91, 81] width 66 height 8
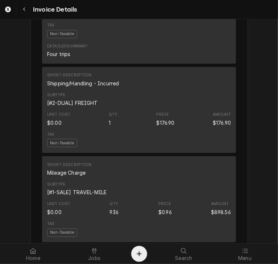
scroll to position [1438, 0]
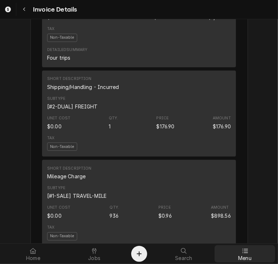
click at [246, 253] on icon at bounding box center [245, 252] width 6 height 6
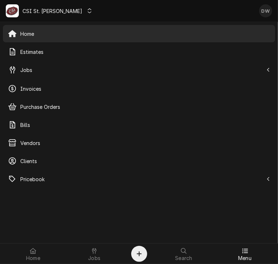
click at [87, 9] on icon "Dynamic Content Wrapper" at bounding box center [89, 10] width 4 height 5
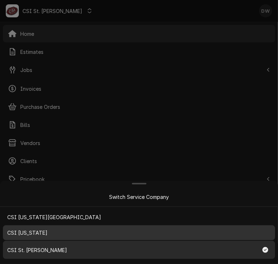
click at [45, 232] on div "CSI Kentucky" at bounding box center [138, 233] width 269 height 12
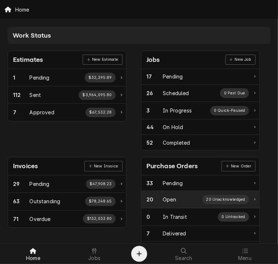
click at [164, 192] on div "20 Open 20 Unacknowledged" at bounding box center [200, 199] width 118 height 17
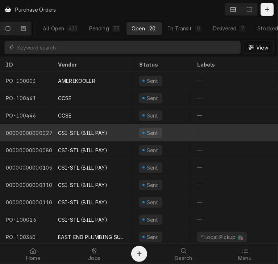
click at [75, 129] on div "CSI-STL (BILL PAY)" at bounding box center [82, 133] width 49 height 8
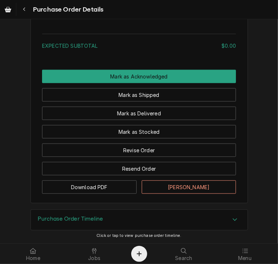
scroll to position [435, 0]
click at [226, 222] on div "Purchase Order Timeline" at bounding box center [139, 220] width 217 height 20
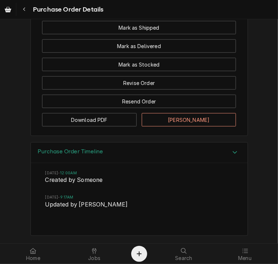
scroll to position [507, 0]
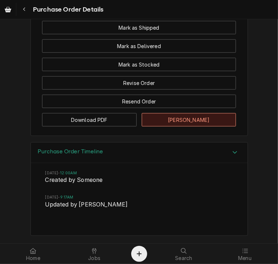
click at [177, 121] on button "[PERSON_NAME]" at bounding box center [189, 119] width 95 height 13
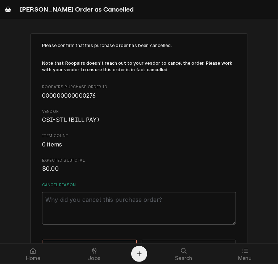
scroll to position [25, 0]
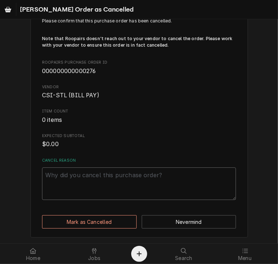
click at [70, 185] on textarea "Cancel Reason" at bounding box center [139, 184] width 194 height 33
type textarea "o"
type textarea "x"
type textarea "oL"
type textarea "x"
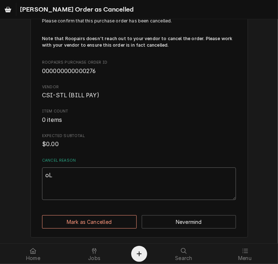
type textarea "oLd"
type textarea "x"
type textarea "oL"
type textarea "x"
type textarea "o"
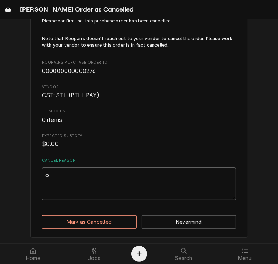
type textarea "x"
type textarea "O"
type textarea "x"
type textarea "Ol"
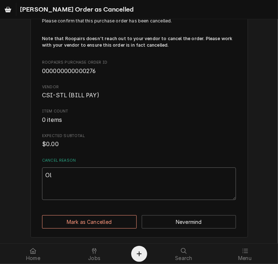
type textarea "x"
type textarea "Old"
type textarea "x"
type textarea "Old"
type textarea "x"
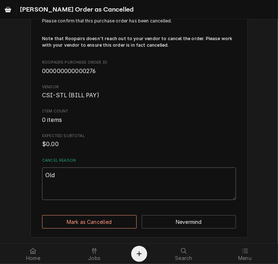
type textarea "Old P"
type textarea "x"
type textarea "Old PO"
type textarea "x"
type textarea "Old PO"
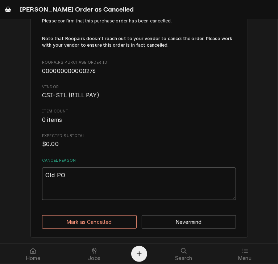
type textarea "x"
type textarea "Old PO f"
type textarea "x"
type textarea "Old PO fr"
type textarea "x"
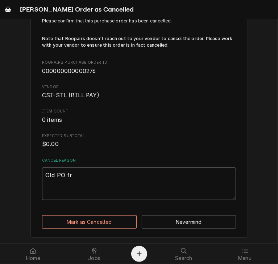
type textarea "Old PO fro"
type textarea "x"
type textarea "Old PO from"
type textarea "x"
type textarea "Old PO from"
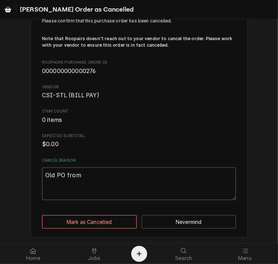
type textarea "x"
type textarea "Old PO from E"
type textarea "x"
type textarea "Old PO from ES"
type textarea "x"
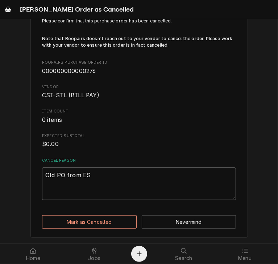
type textarea "Old PO from ESC"
type textarea "x"
type textarea "Old PO from ESC"
type textarea "x"
type textarea "Old PO from ESC -"
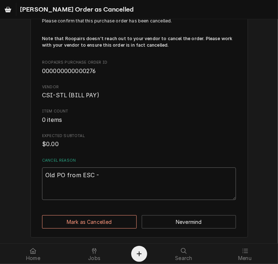
type textarea "x"
type textarea "Old PO from ESC -d"
type textarea "x"
drag, startPoint x: 103, startPoint y: 171, endPoint x: 42, endPoint y: 177, distance: 61.1
click at [42, 177] on textarea "Old PO from ESC -dw" at bounding box center [139, 184] width 194 height 33
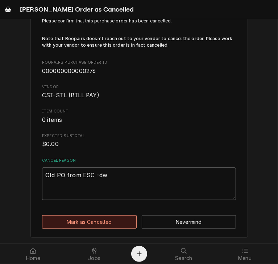
type textarea "Old PO from ESC -dw"
click at [79, 221] on button "Mark as Cancelled" at bounding box center [89, 222] width 95 height 13
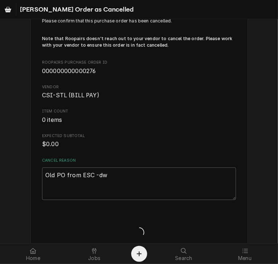
type textarea "x"
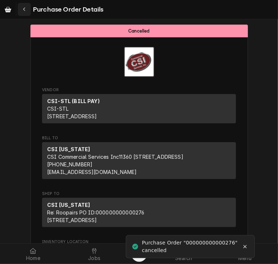
click at [25, 9] on icon "Navigate back" at bounding box center [24, 9] width 3 height 5
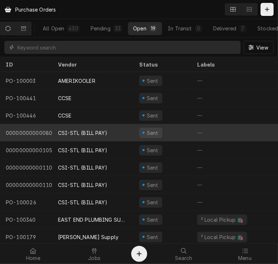
click at [93, 137] on div "CSI-STL (BILL PAY)" at bounding box center [92, 132] width 81 height 17
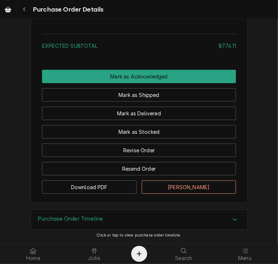
scroll to position [1558, 0]
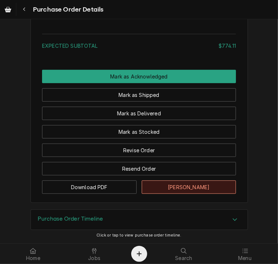
click at [175, 187] on button "Mark Cancelled" at bounding box center [189, 187] width 95 height 13
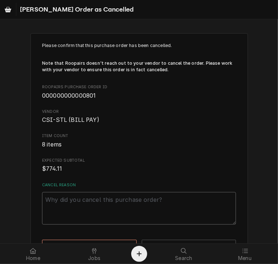
click at [86, 206] on textarea "Cancel Reason" at bounding box center [139, 208] width 194 height 33
paste textarea "Old PO from ESC -dw"
type textarea "x"
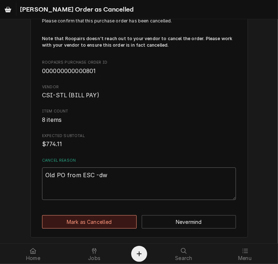
type textarea "Old PO from ESC -dw"
click at [87, 224] on button "Mark as Cancelled" at bounding box center [89, 222] width 95 height 13
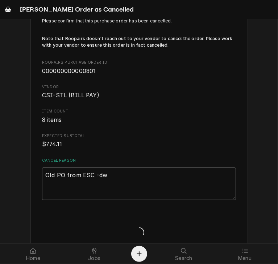
type textarea "x"
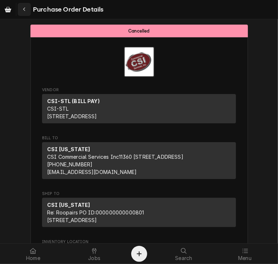
click at [24, 6] on div "Navigate back" at bounding box center [24, 9] width 7 height 7
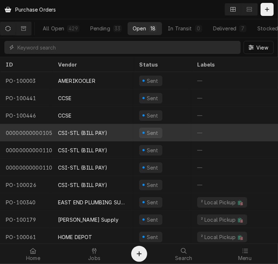
click at [86, 133] on div "CSI-STL (BILL PAY)" at bounding box center [82, 133] width 49 height 8
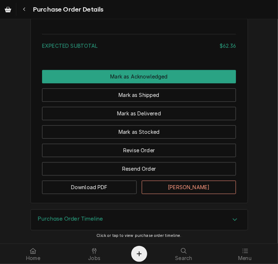
scroll to position [780, 0]
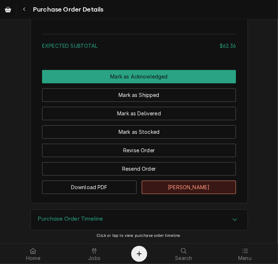
click at [165, 184] on button "[PERSON_NAME]" at bounding box center [189, 187] width 95 height 13
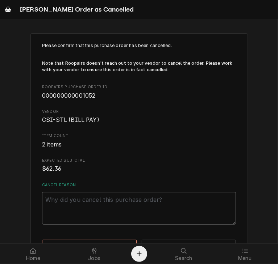
click at [118, 208] on textarea "Cancel Reason" at bounding box center [139, 208] width 194 height 33
paste textarea "Old PO from ESC -dw"
type textarea "x"
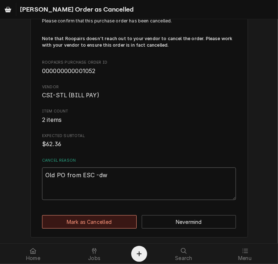
type textarea "Old PO from ESC -dw"
click at [74, 218] on button "Mark as Cancelled" at bounding box center [89, 222] width 95 height 13
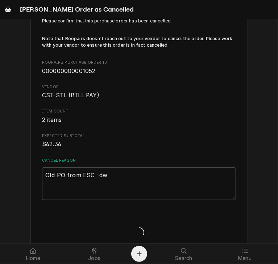
type textarea "x"
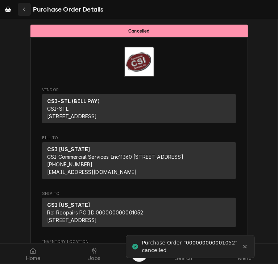
click at [25, 9] on icon "Navigate back" at bounding box center [24, 9] width 3 height 5
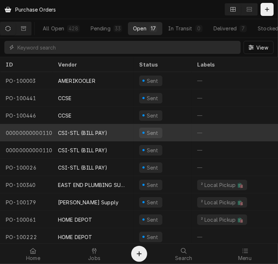
click at [86, 129] on div "CSI-STL (BILL PAY)" at bounding box center [82, 133] width 49 height 8
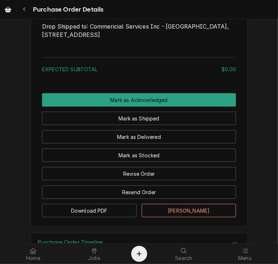
scroll to position [439, 0]
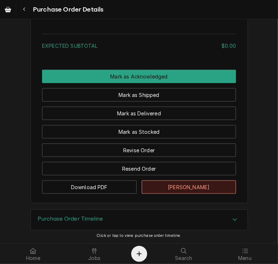
click at [166, 186] on button "Mark Cancelled" at bounding box center [189, 187] width 95 height 13
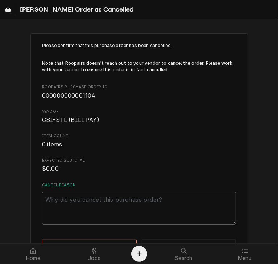
click at [95, 201] on textarea "Cancel Reason" at bounding box center [139, 208] width 194 height 33
paste textarea "Old PO from ESC -dw"
type textarea "x"
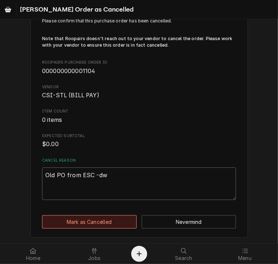
type textarea "Old PO from ESC -dw"
click at [70, 222] on button "Mark as Cancelled" at bounding box center [89, 222] width 95 height 13
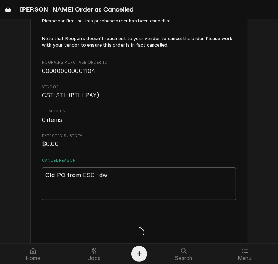
type textarea "x"
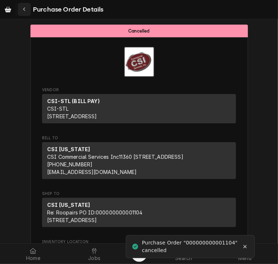
click at [24, 8] on icon "Navigate back" at bounding box center [24, 10] width 2 height 4
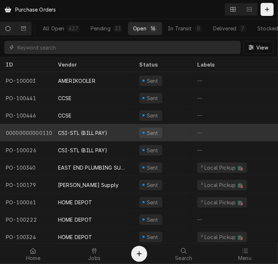
click at [70, 135] on div "CSI-STL (BILL PAY)" at bounding box center [92, 132] width 81 height 17
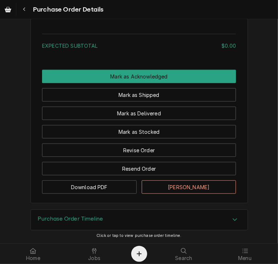
scroll to position [439, 0]
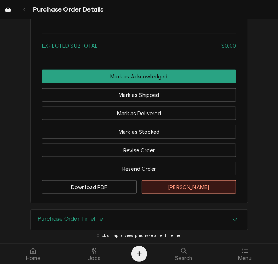
click at [183, 188] on button "Mark Cancelled" at bounding box center [189, 187] width 95 height 13
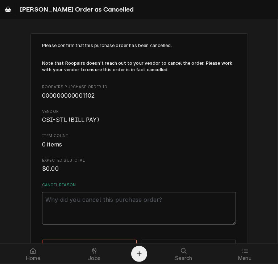
click at [74, 202] on textarea "Cancel Reason" at bounding box center [139, 208] width 194 height 33
paste textarea "Old PO from ESC -dw"
type textarea "x"
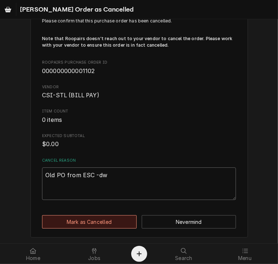
type textarea "Old PO from ESC -dw"
click at [86, 225] on button "Mark as Cancelled" at bounding box center [89, 222] width 95 height 13
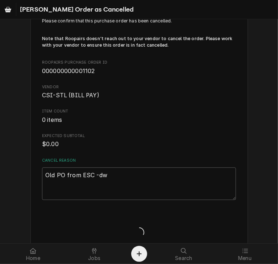
type textarea "x"
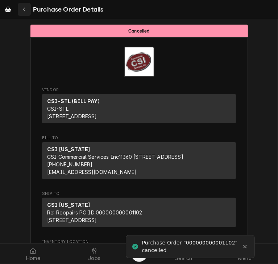
click at [24, 6] on div "Navigate back" at bounding box center [24, 9] width 7 height 7
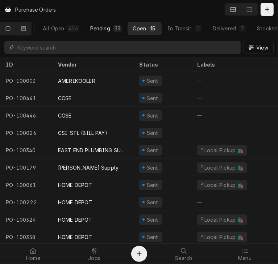
click at [107, 26] on div "Pending" at bounding box center [100, 29] width 20 height 8
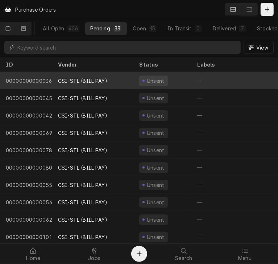
click at [90, 79] on div "CSI-STL (BILL PAY)" at bounding box center [82, 81] width 49 height 8
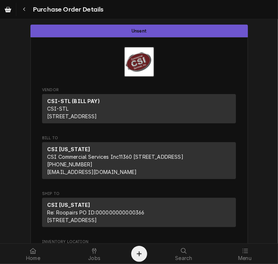
scroll to position [366, 0]
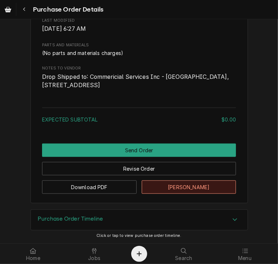
click at [176, 183] on button "Mark Cancelled" at bounding box center [189, 187] width 95 height 13
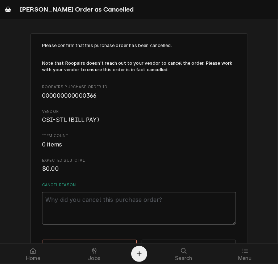
click at [139, 209] on textarea "Cancel Reason" at bounding box center [139, 208] width 194 height 33
paste textarea "Old PO from ESC -dw"
type textarea "x"
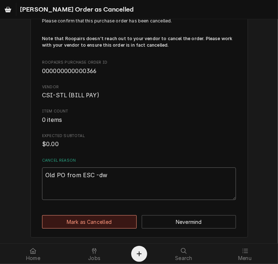
type textarea "Old PO from ESC -dw"
click at [68, 216] on button "Mark as Cancelled" at bounding box center [89, 222] width 95 height 13
type textarea "x"
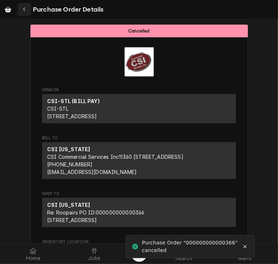
click at [26, 7] on icon "Navigate back" at bounding box center [24, 9] width 3 height 5
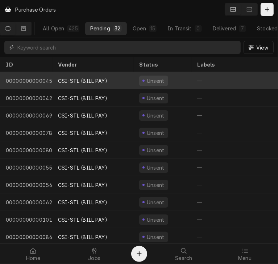
click at [82, 83] on div "CSI-STL (BILL PAY)" at bounding box center [82, 81] width 49 height 8
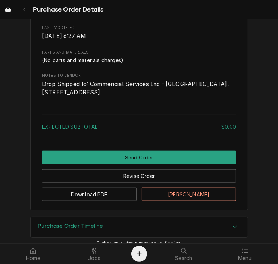
scroll to position [366, 0]
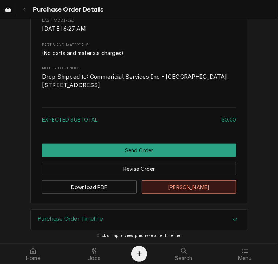
click at [168, 186] on button "[PERSON_NAME]" at bounding box center [189, 187] width 95 height 13
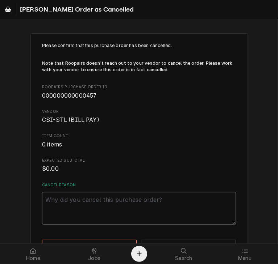
click at [82, 214] on textarea "Cancel Reason" at bounding box center [139, 208] width 194 height 33
paste textarea "Old PO from ESC -dw"
type textarea "x"
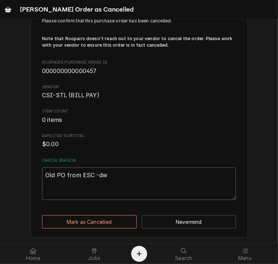
type textarea "Old PO from ESC -dw"
click at [97, 212] on div "Please confirm that this purchase order has been cancelled. Note that Roopairs …" at bounding box center [138, 124] width 217 height 230
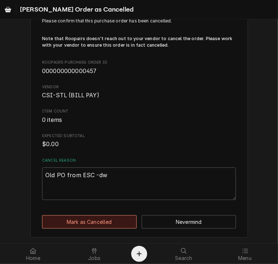
click at [96, 225] on button "Mark as Cancelled" at bounding box center [89, 222] width 95 height 13
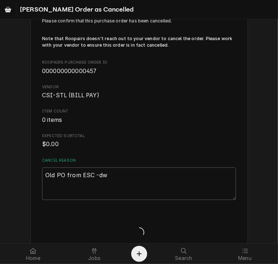
type textarea "x"
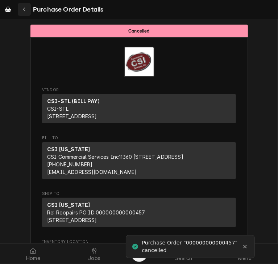
click at [24, 7] on icon "Navigate back" at bounding box center [24, 9] width 3 height 5
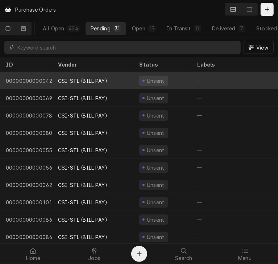
click at [70, 79] on div "CSI-STL (BILL PAY)" at bounding box center [82, 81] width 49 height 8
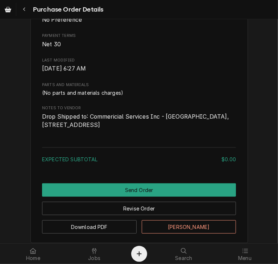
scroll to position [366, 0]
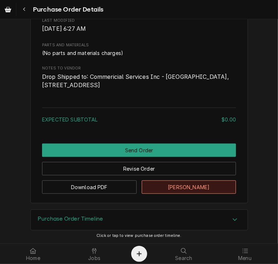
click at [174, 187] on button "[PERSON_NAME]" at bounding box center [189, 187] width 95 height 13
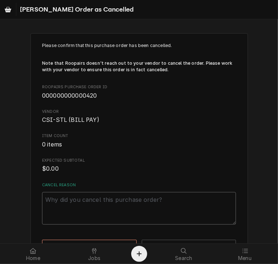
click at [70, 203] on textarea "Cancel Reason" at bounding box center [139, 208] width 194 height 33
paste textarea "Old PO from ESC -dw"
type textarea "x"
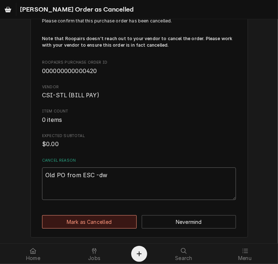
type textarea "Old PO from ESC -dw"
click at [77, 221] on button "Mark as Cancelled" at bounding box center [89, 222] width 95 height 13
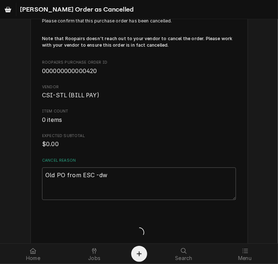
type textarea "x"
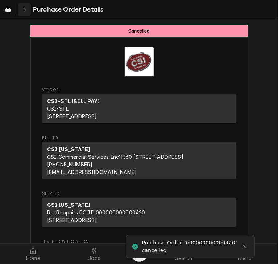
click at [22, 10] on div "Navigate back" at bounding box center [24, 9] width 7 height 7
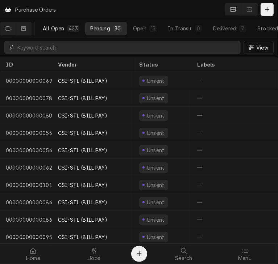
click at [62, 33] on button "All Open 423" at bounding box center [61, 28] width 47 height 13
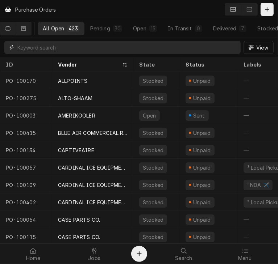
click at [64, 50] on input "Dynamic Content Wrapper" at bounding box center [127, 47] width 220 height 13
type input "100430"
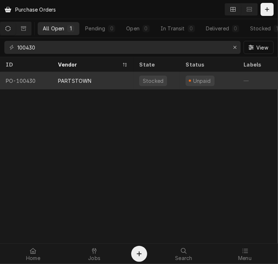
click at [77, 75] on div "PARTSTOWN" at bounding box center [92, 80] width 81 height 17
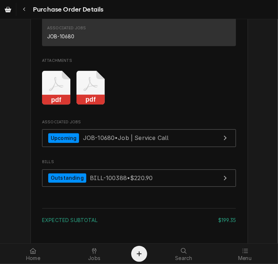
scroll to position [785, 0]
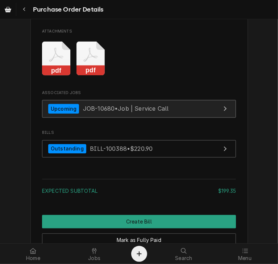
click at [113, 112] on span "JOB-10680 • Job | Service Call" at bounding box center [126, 108] width 86 height 7
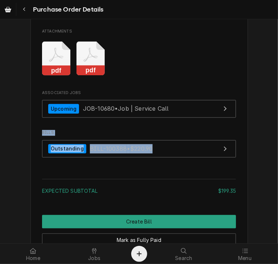
drag, startPoint x: 271, startPoint y: 186, endPoint x: 268, endPoint y: 132, distance: 54.4
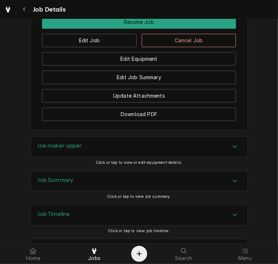
scroll to position [782, 0]
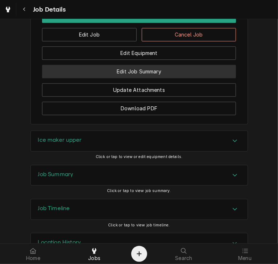
click at [142, 78] on button "Edit Job Summary" at bounding box center [139, 71] width 194 height 13
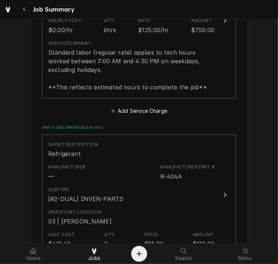
scroll to position [232, 0]
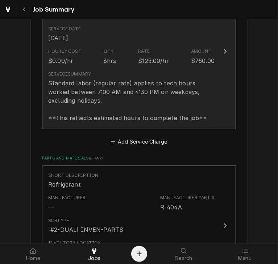
click at [223, 49] on icon "Update Line Item" at bounding box center [225, 52] width 4 height 6
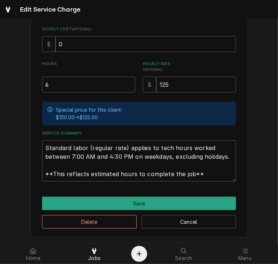
scroll to position [207, 0]
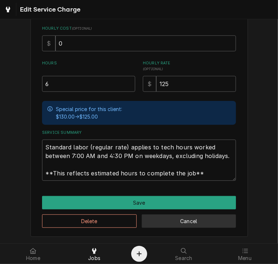
drag, startPoint x: 207, startPoint y: 225, endPoint x: 203, endPoint y: 226, distance: 4.2
click at [203, 226] on button "Cancel" at bounding box center [189, 221] width 95 height 13
type textarea "x"
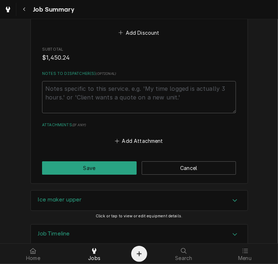
scroll to position [1198, 0]
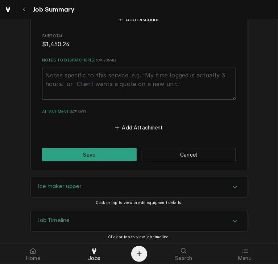
click at [235, 185] on div "Accordion Header" at bounding box center [234, 187] width 11 height 9
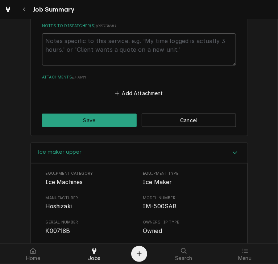
scroll to position [1378, 0]
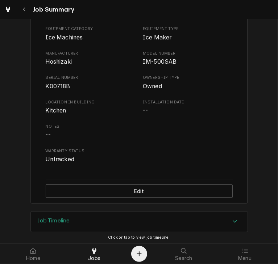
click at [233, 221] on icon "Accordion Header" at bounding box center [235, 222] width 4 height 3
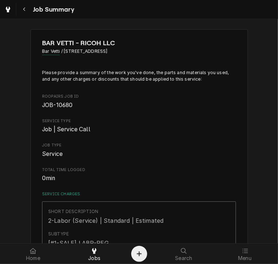
scroll to position [0, 0]
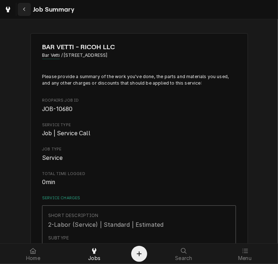
click at [25, 11] on icon "Navigate back" at bounding box center [24, 9] width 3 height 5
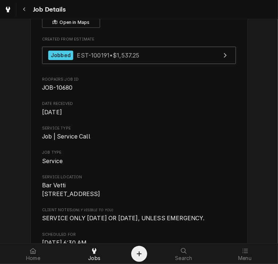
scroll to position [57, 0]
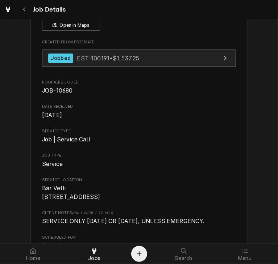
click at [112, 51] on link "Jobbed EST-100191 • $1,537.25" at bounding box center [139, 59] width 194 height 18
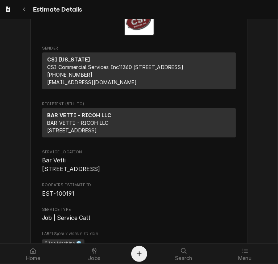
scroll to position [47, 0]
